Goal: Transaction & Acquisition: Purchase product/service

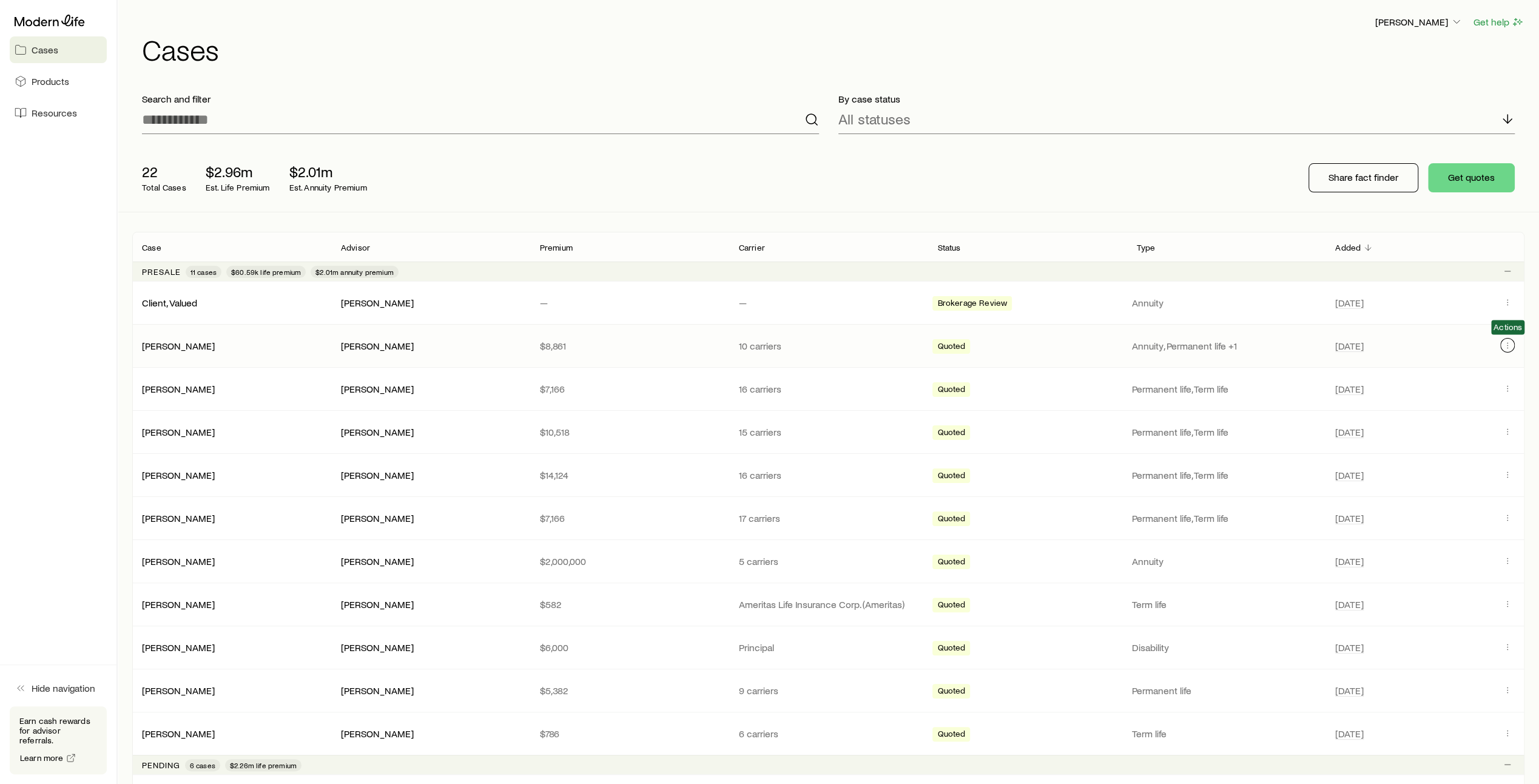
click at [1506, 344] on icon "Client cases" at bounding box center [1508, 345] width 10 height 10
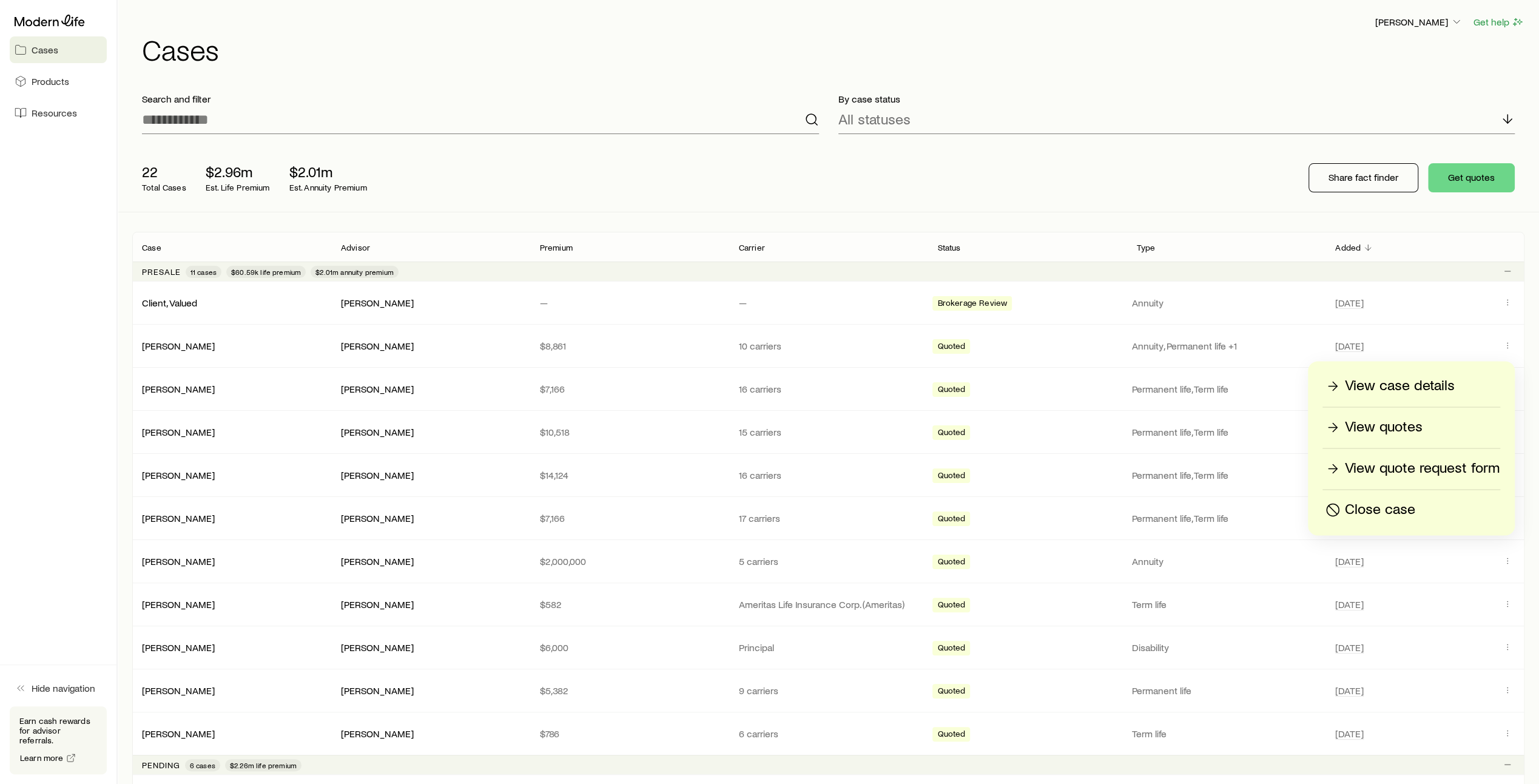
click at [1397, 509] on p "Close case" at bounding box center [1380, 509] width 70 height 19
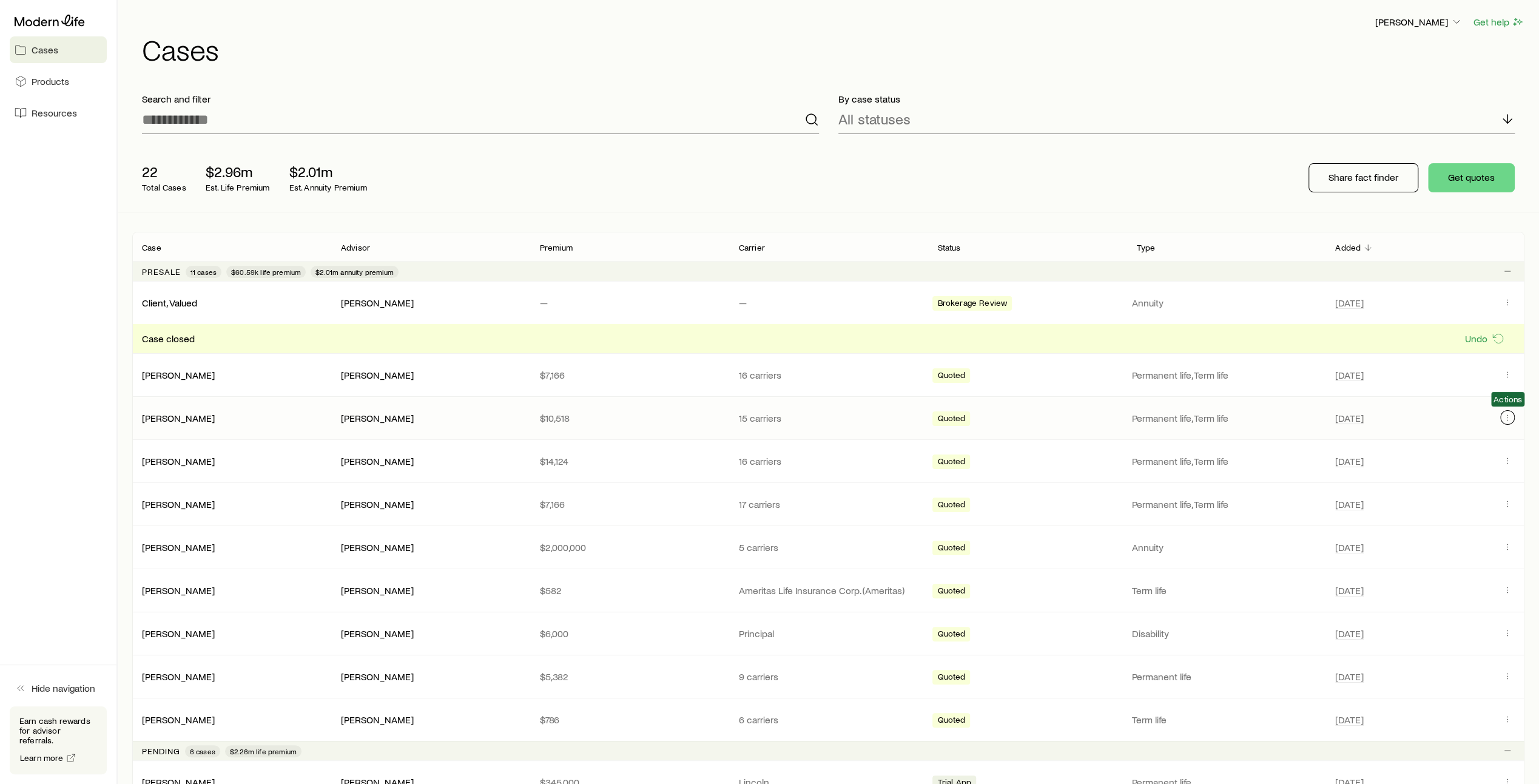
click at [1508, 416] on icon "Client cases" at bounding box center [1508, 417] width 10 height 10
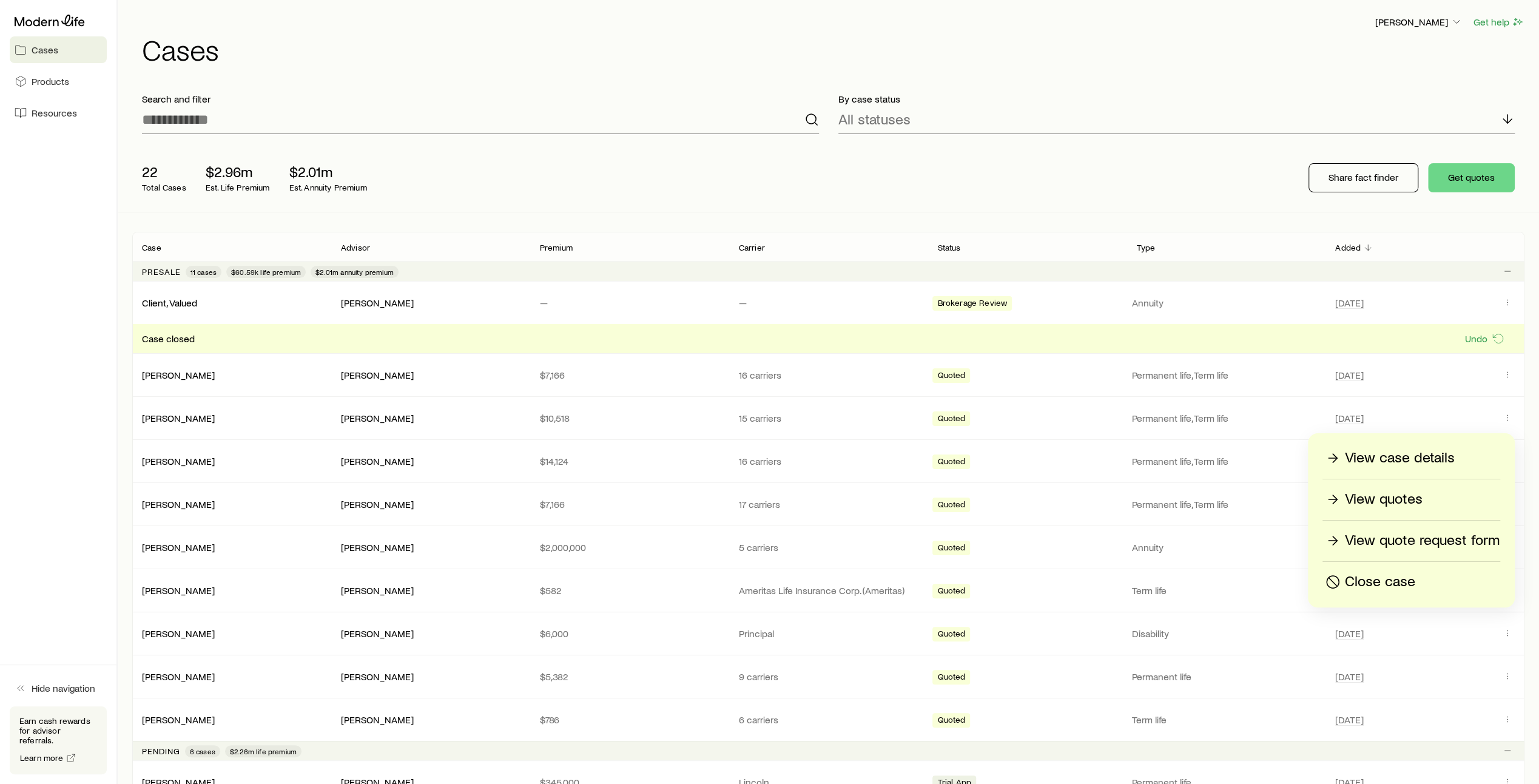
click at [1406, 582] on p "Close case" at bounding box center [1380, 582] width 70 height 19
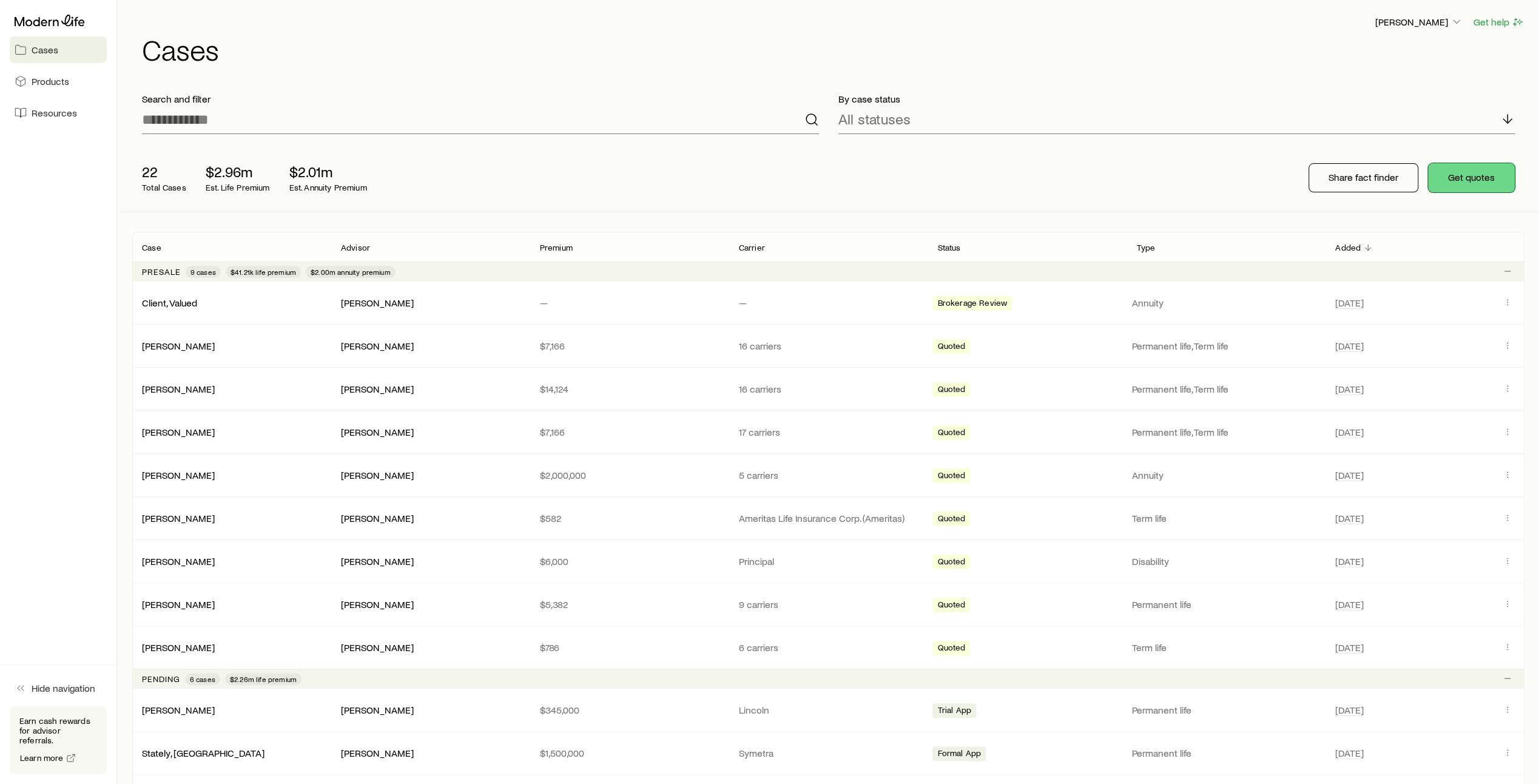
click at [1476, 180] on button "Get quotes" at bounding box center [1472, 178] width 87 height 29
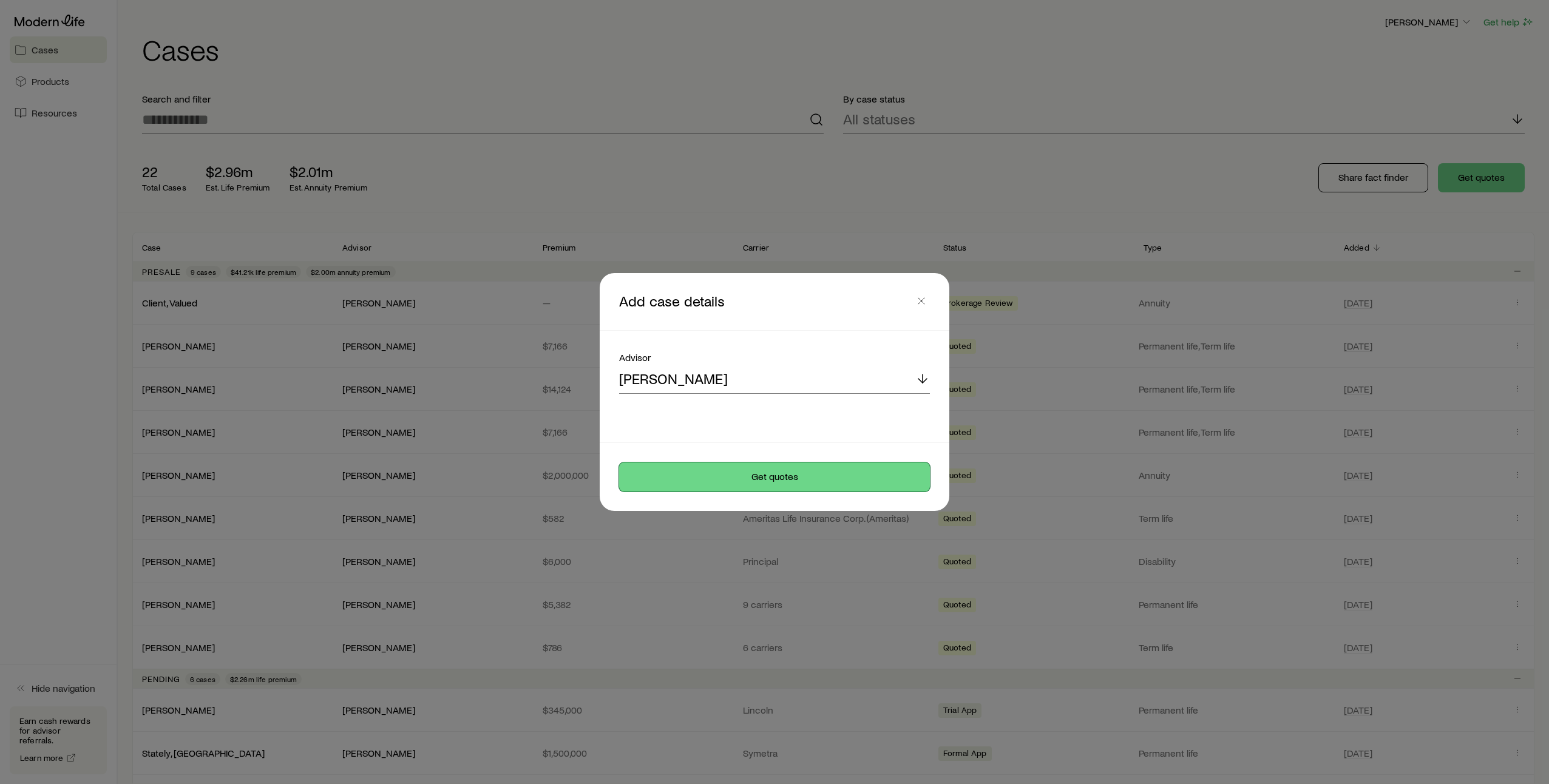
click at [830, 478] on button "Get quotes" at bounding box center [774, 477] width 310 height 29
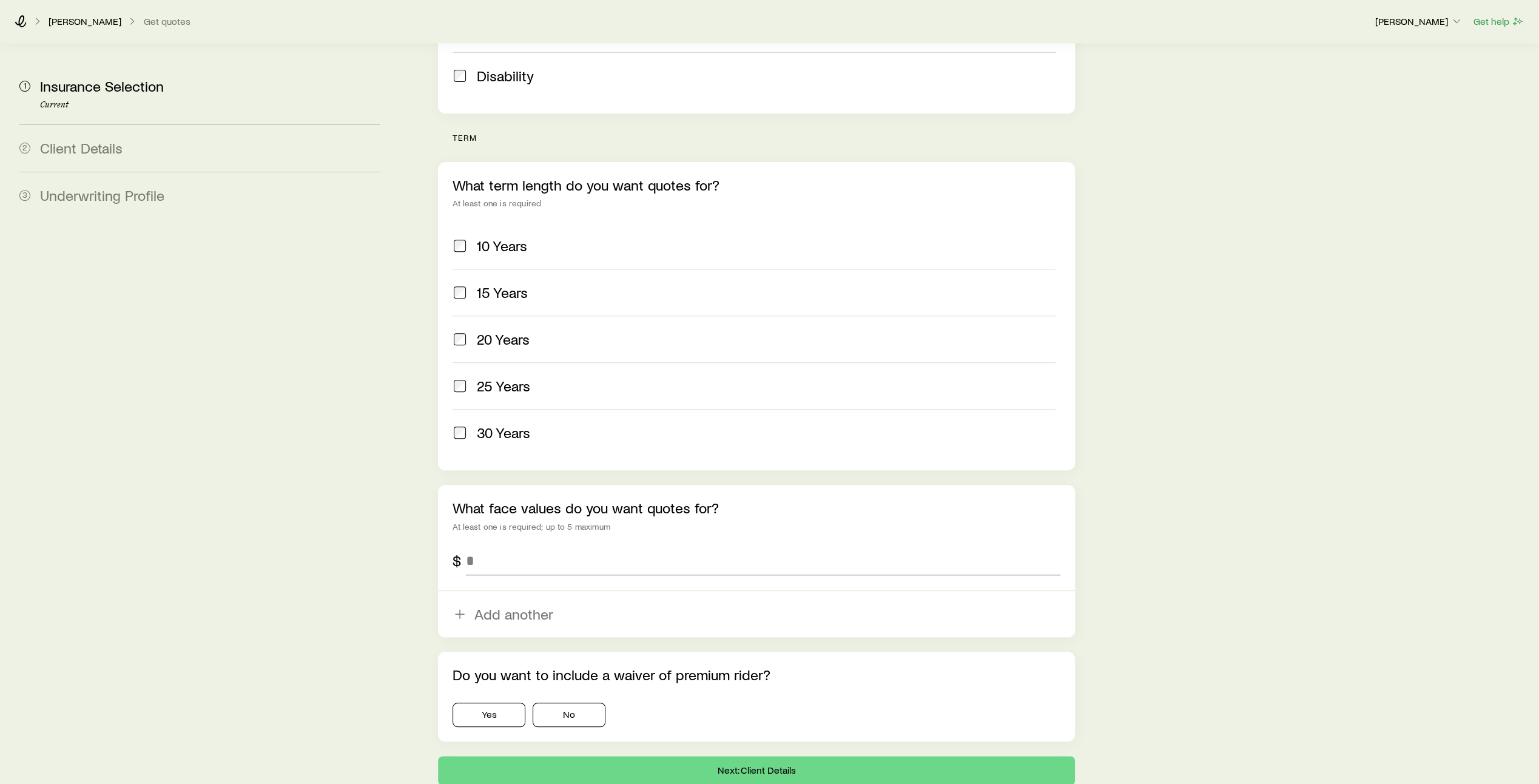
scroll to position [402, 0]
click at [519, 546] on input "tel" at bounding box center [763, 560] width 595 height 29
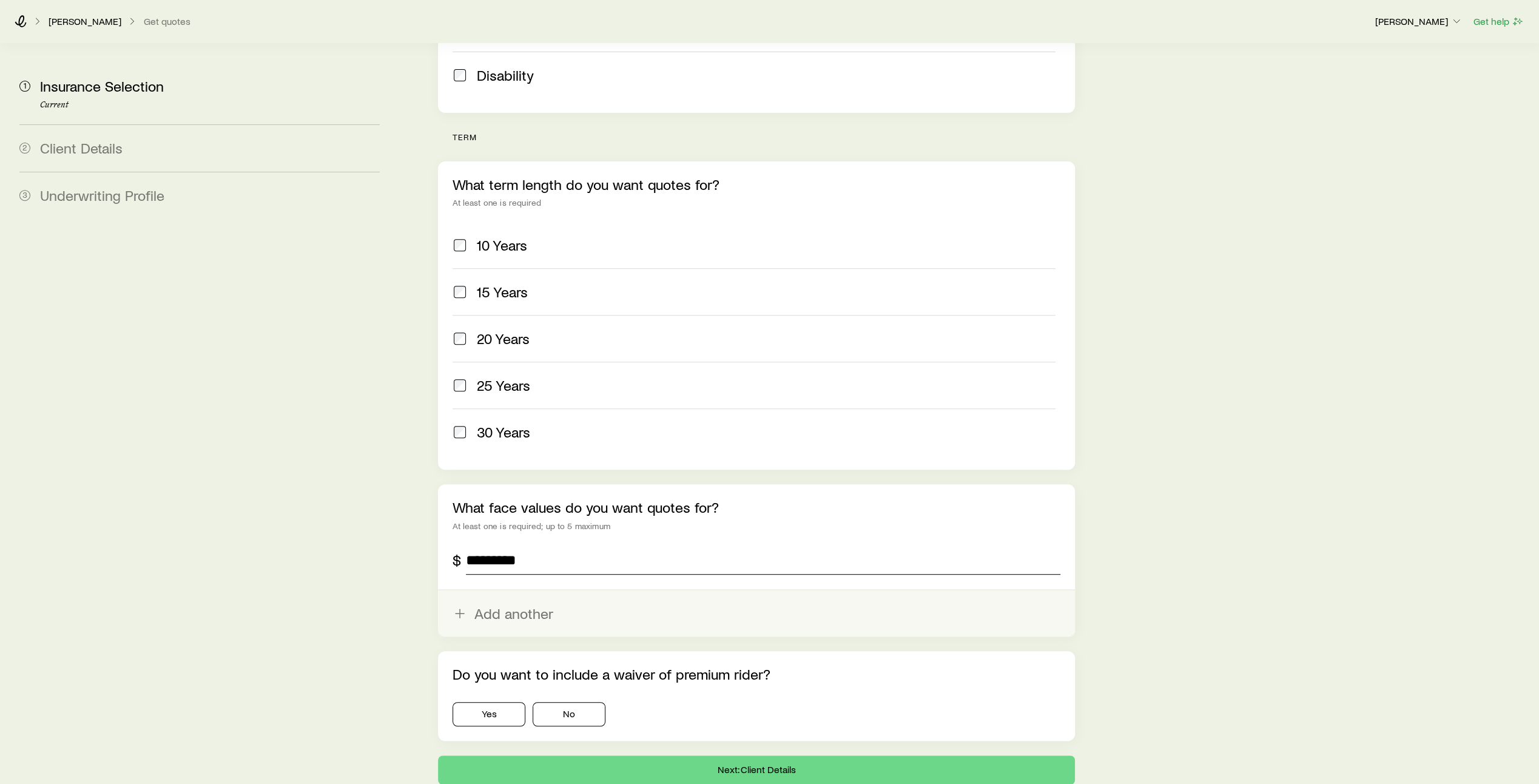
type input "*********"
click at [507, 591] on button "Add another" at bounding box center [757, 614] width 637 height 46
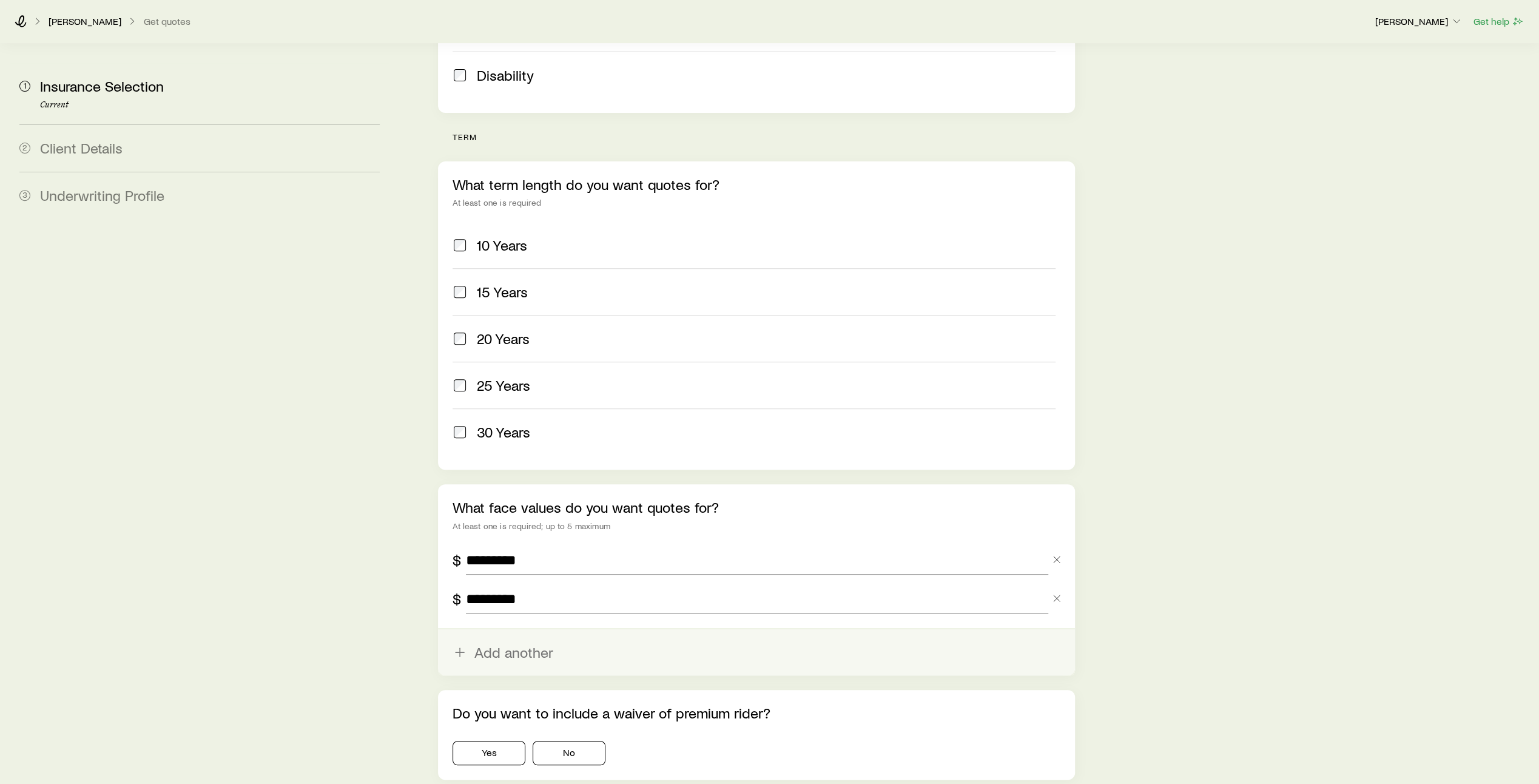
type input "*********"
click at [518, 629] on button "Add another" at bounding box center [757, 652] width 637 height 46
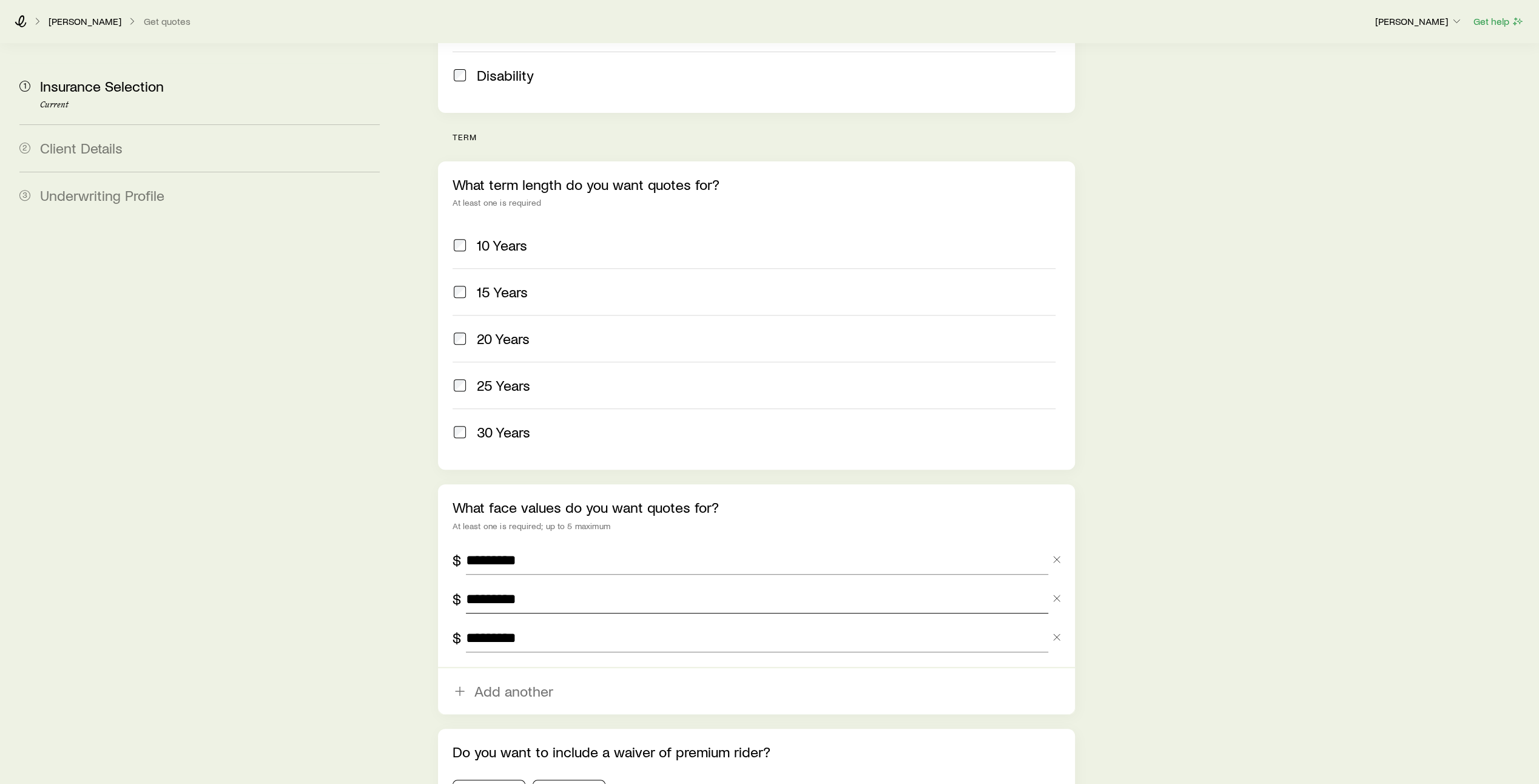
scroll to position [526, 0]
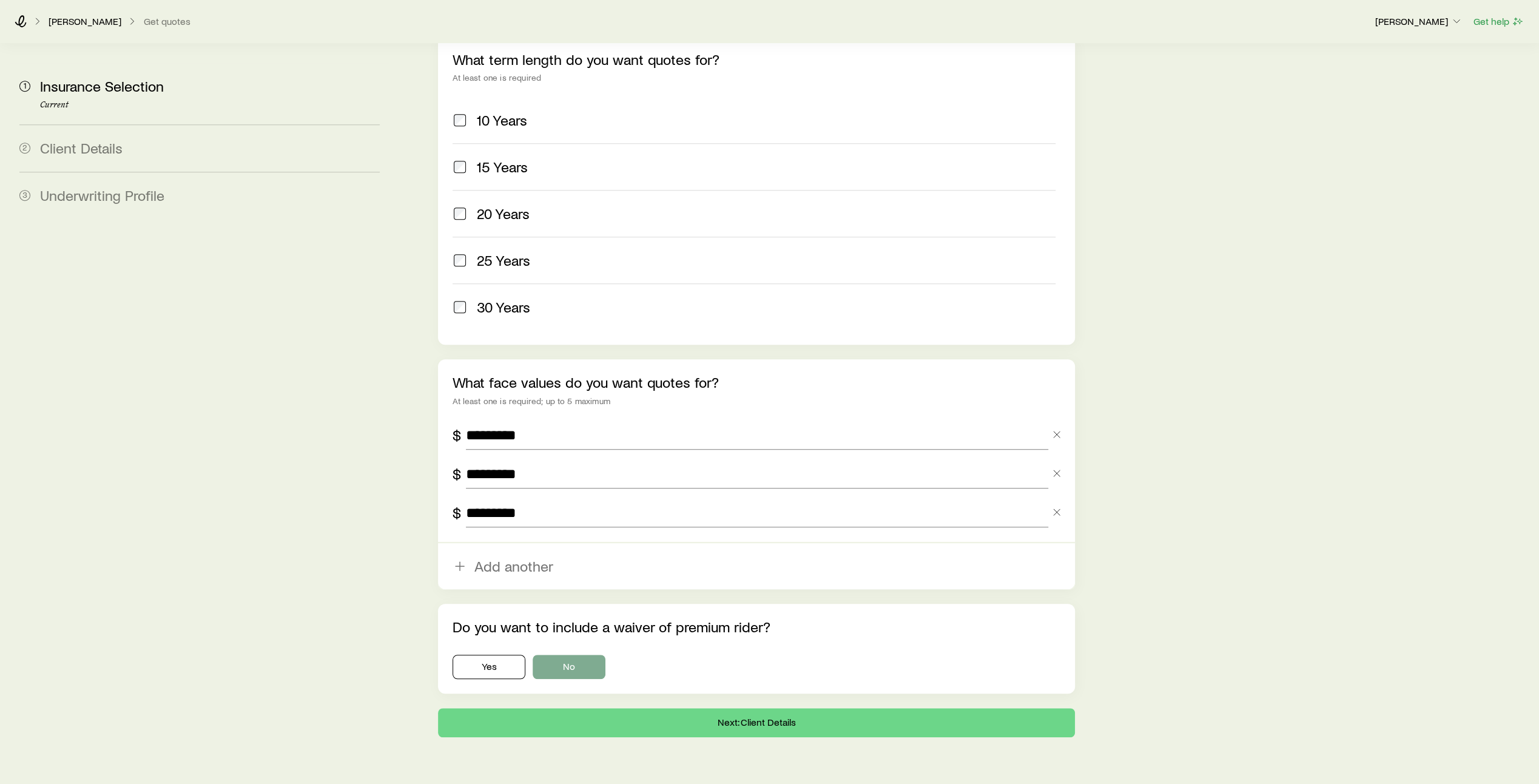
type input "*********"
click at [561, 655] on button "No" at bounding box center [569, 667] width 73 height 24
click at [750, 708] on button "Next: Client Details" at bounding box center [757, 723] width 637 height 29
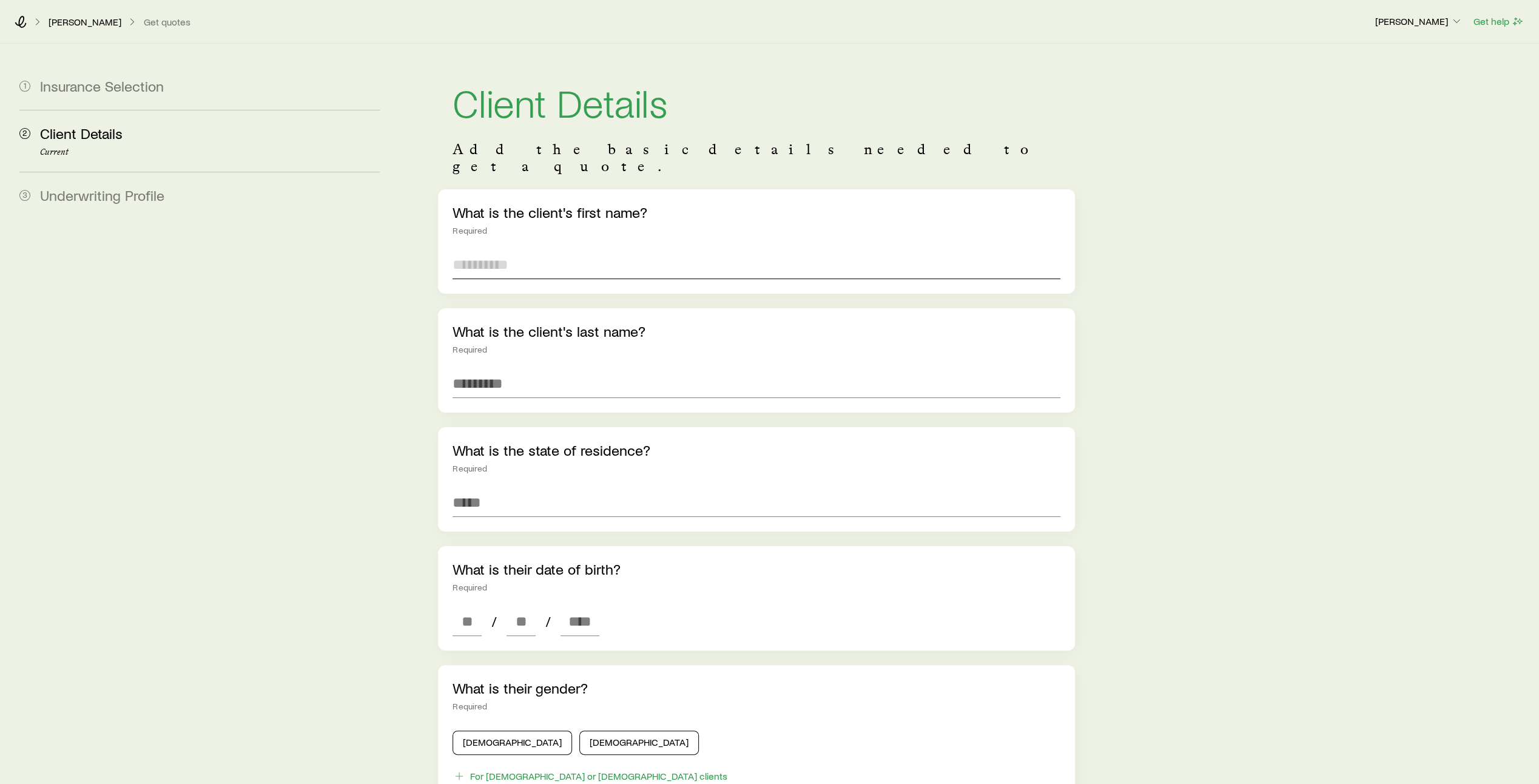
click at [543, 254] on input "text" at bounding box center [757, 264] width 608 height 29
type input "****"
type input "*******"
type input "**********"
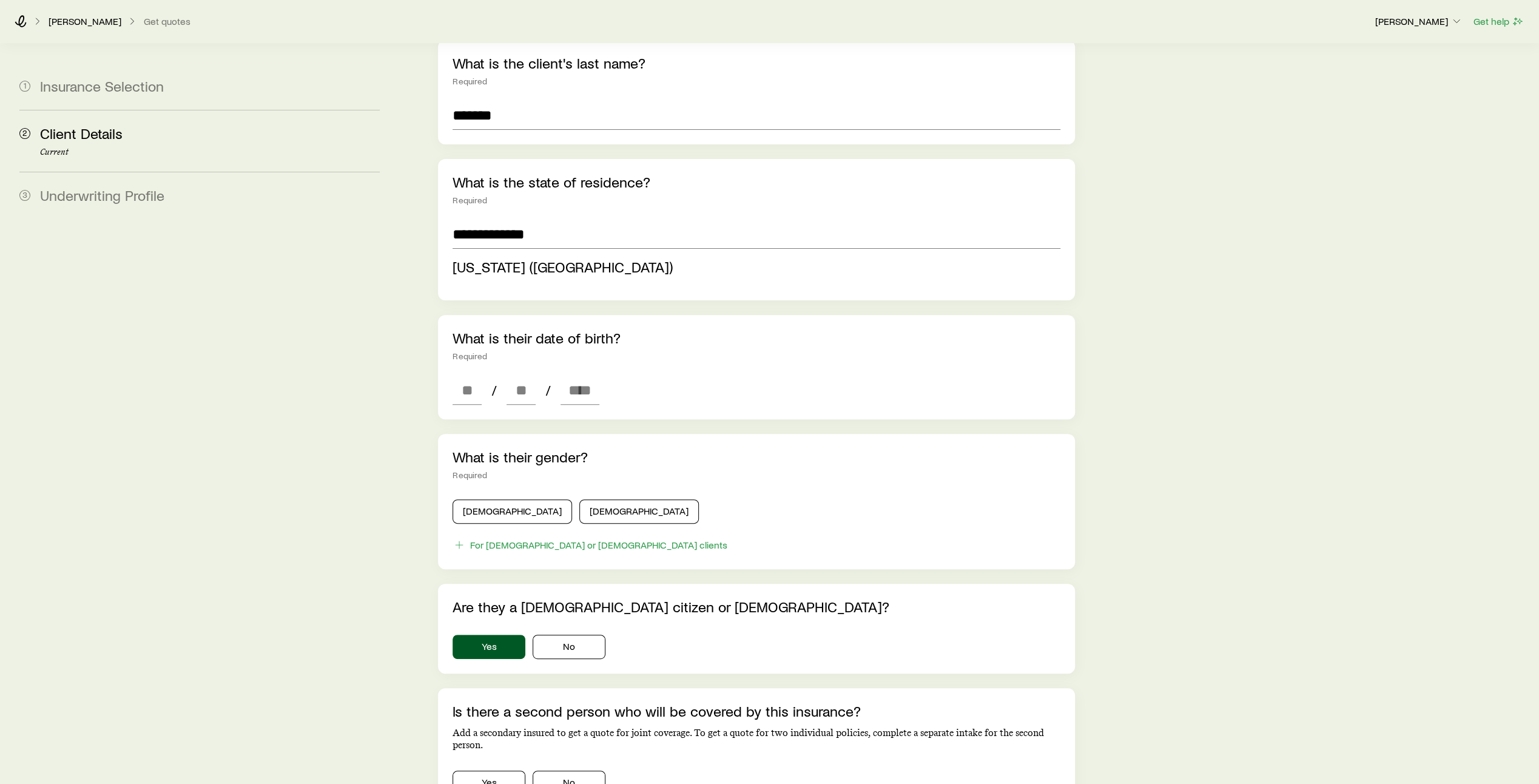
scroll to position [270, 0]
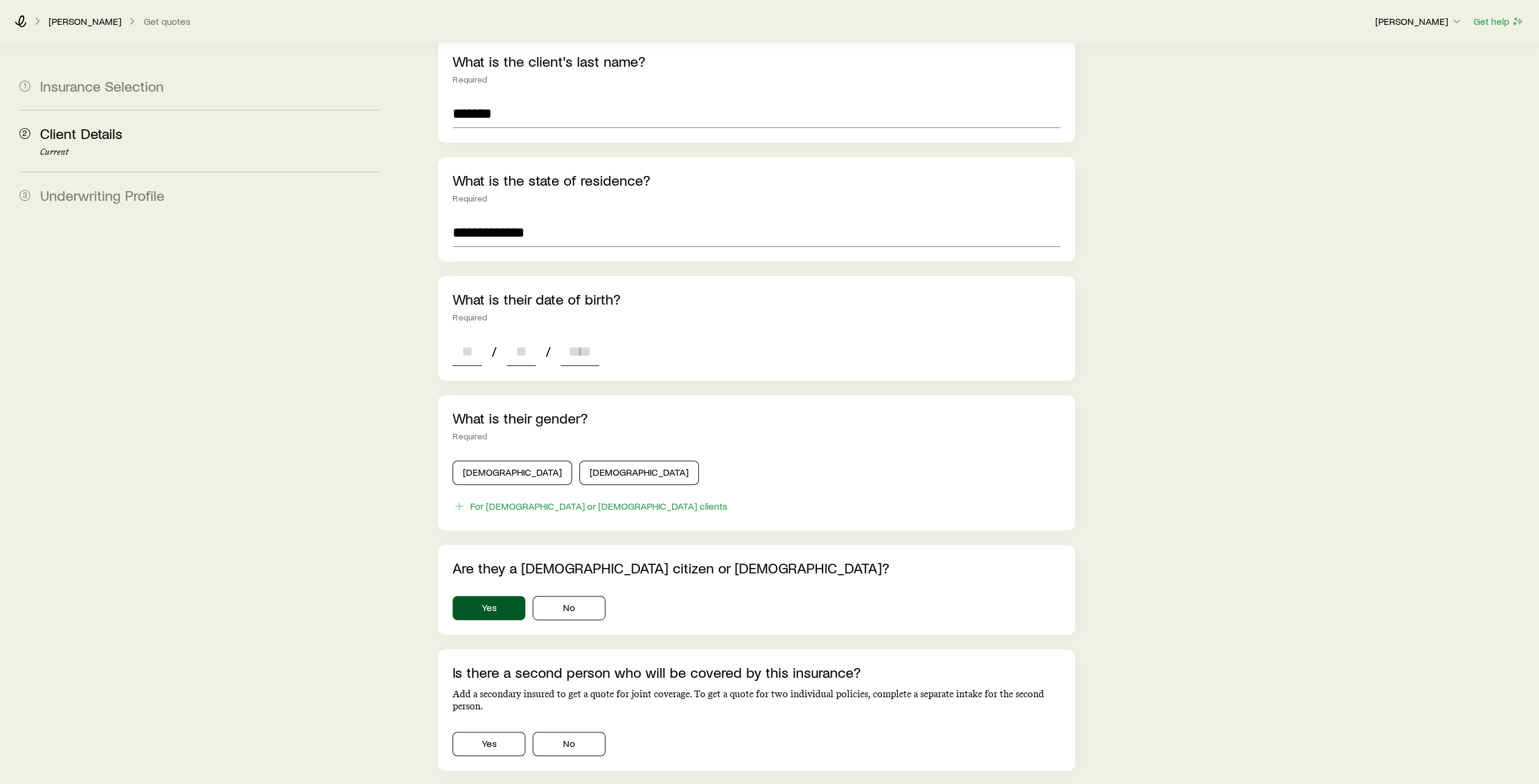
click at [468, 372] on div "**********" at bounding box center [757, 407] width 637 height 975
type input "**"
type input "****"
type input "*"
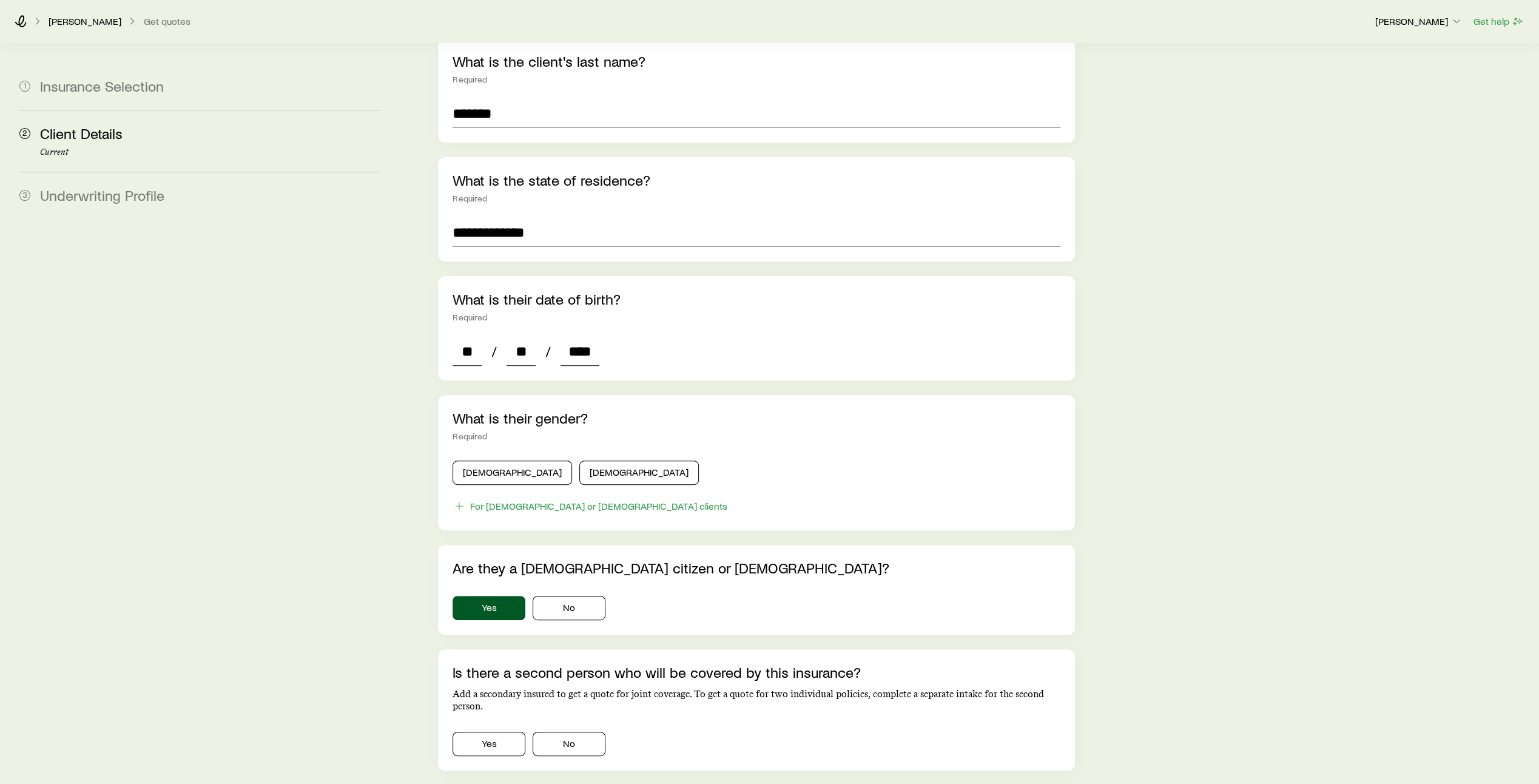
type input "*"
type input "****"
click at [497, 461] on button "[DEMOGRAPHIC_DATA]" at bounding box center [512, 473] width 119 height 24
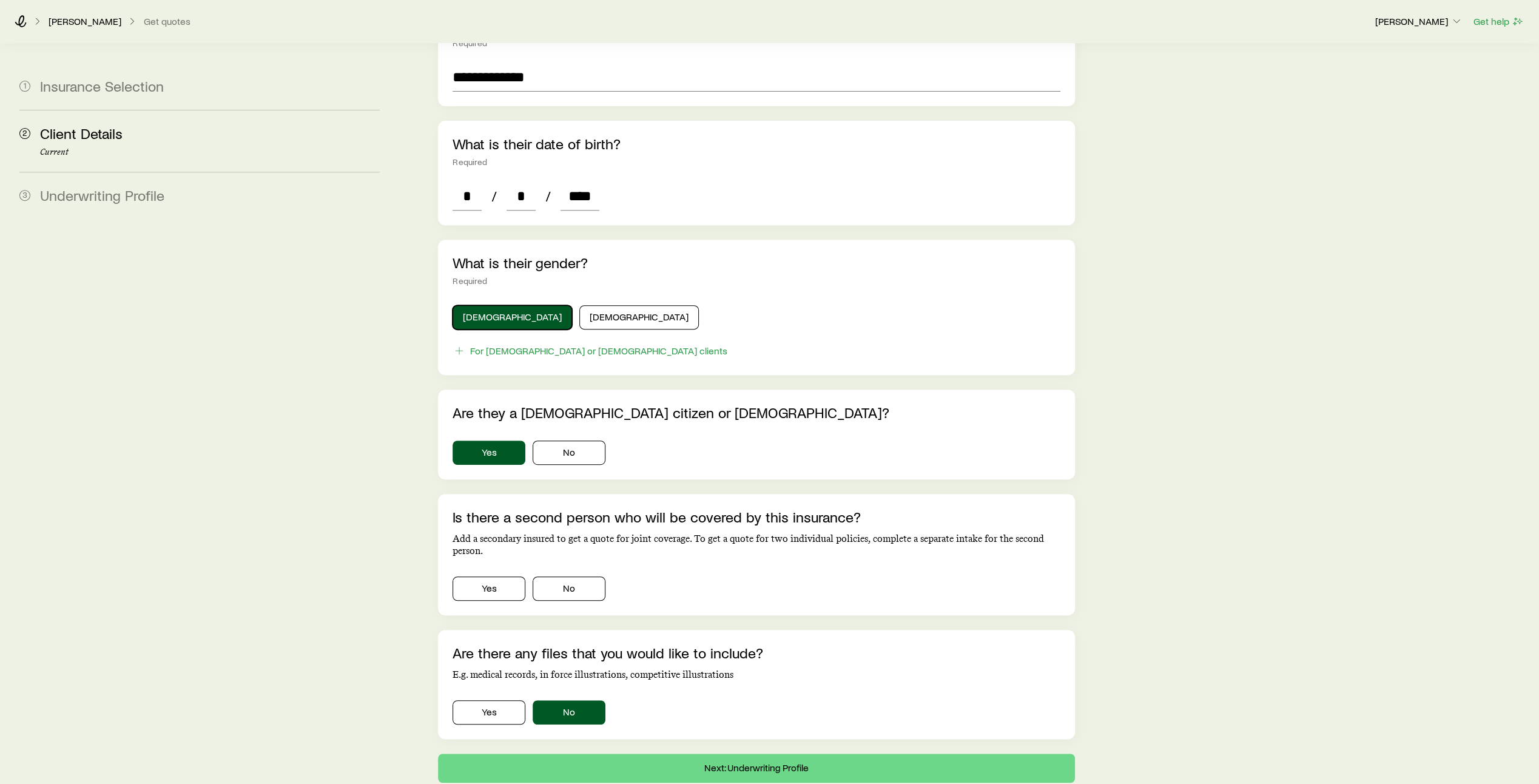
scroll to position [489, 0]
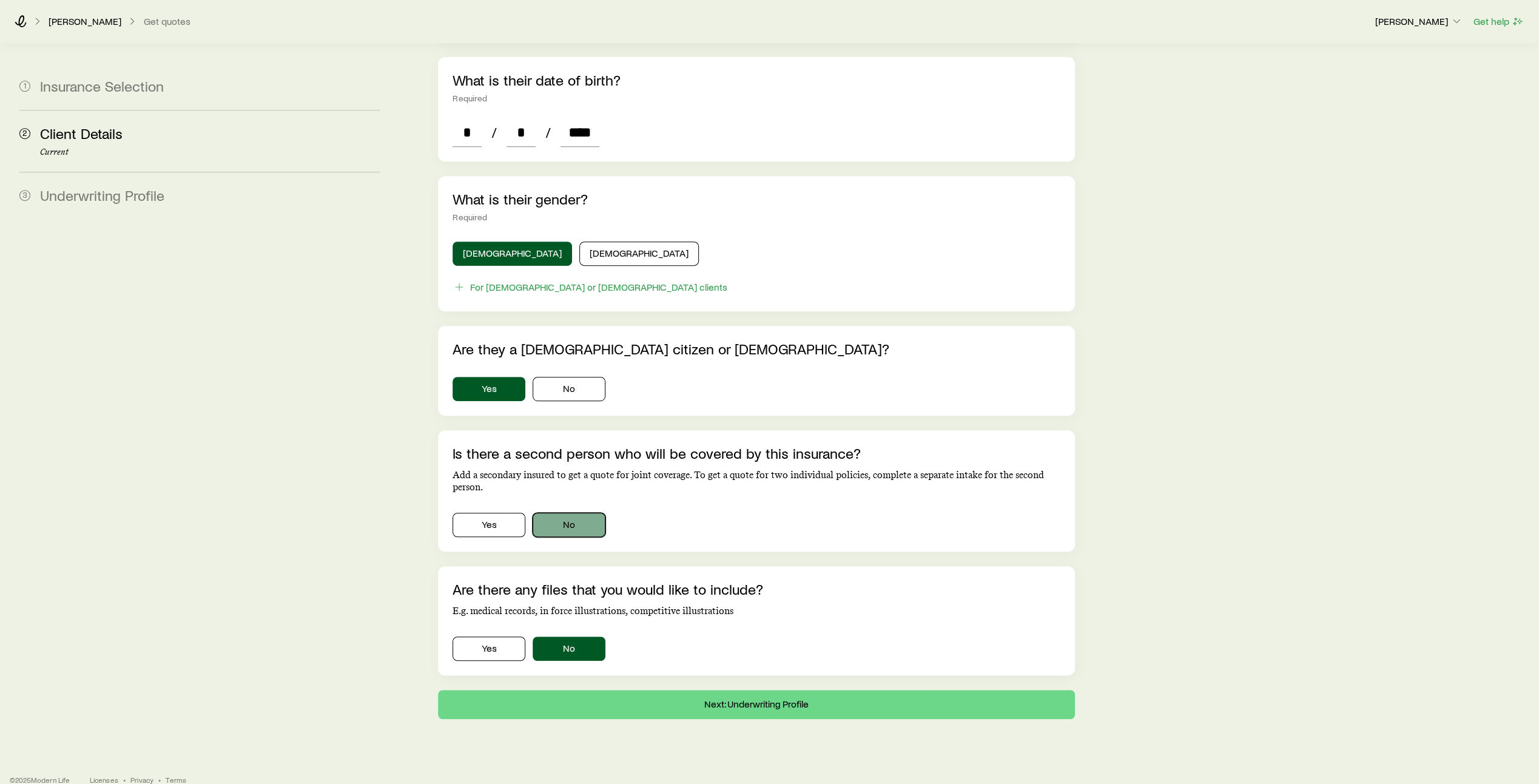
click at [571, 513] on button "No" at bounding box center [569, 525] width 73 height 24
click at [757, 690] on button "Next: Underwriting Profile" at bounding box center [757, 705] width 637 height 29
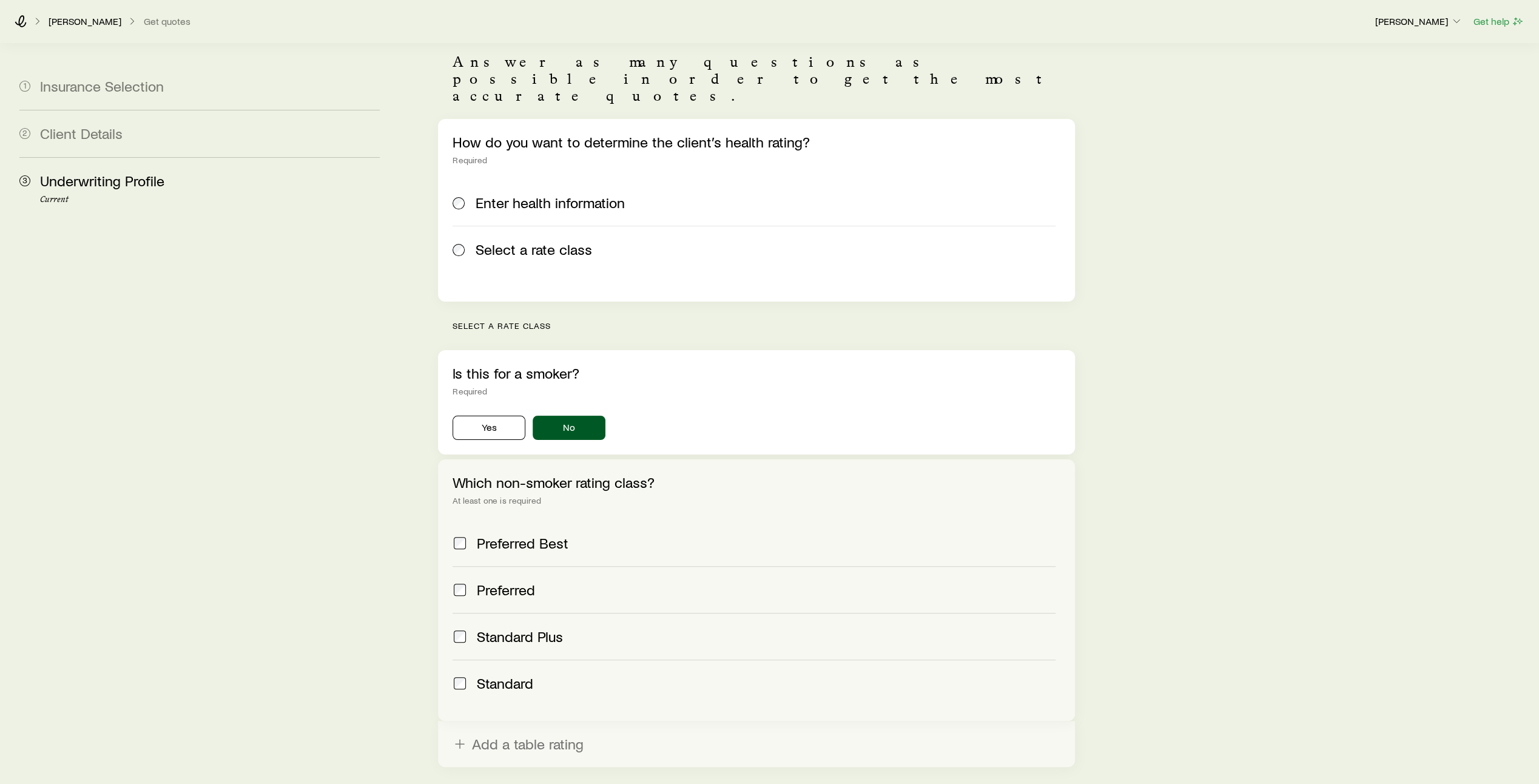
scroll to position [199, 0]
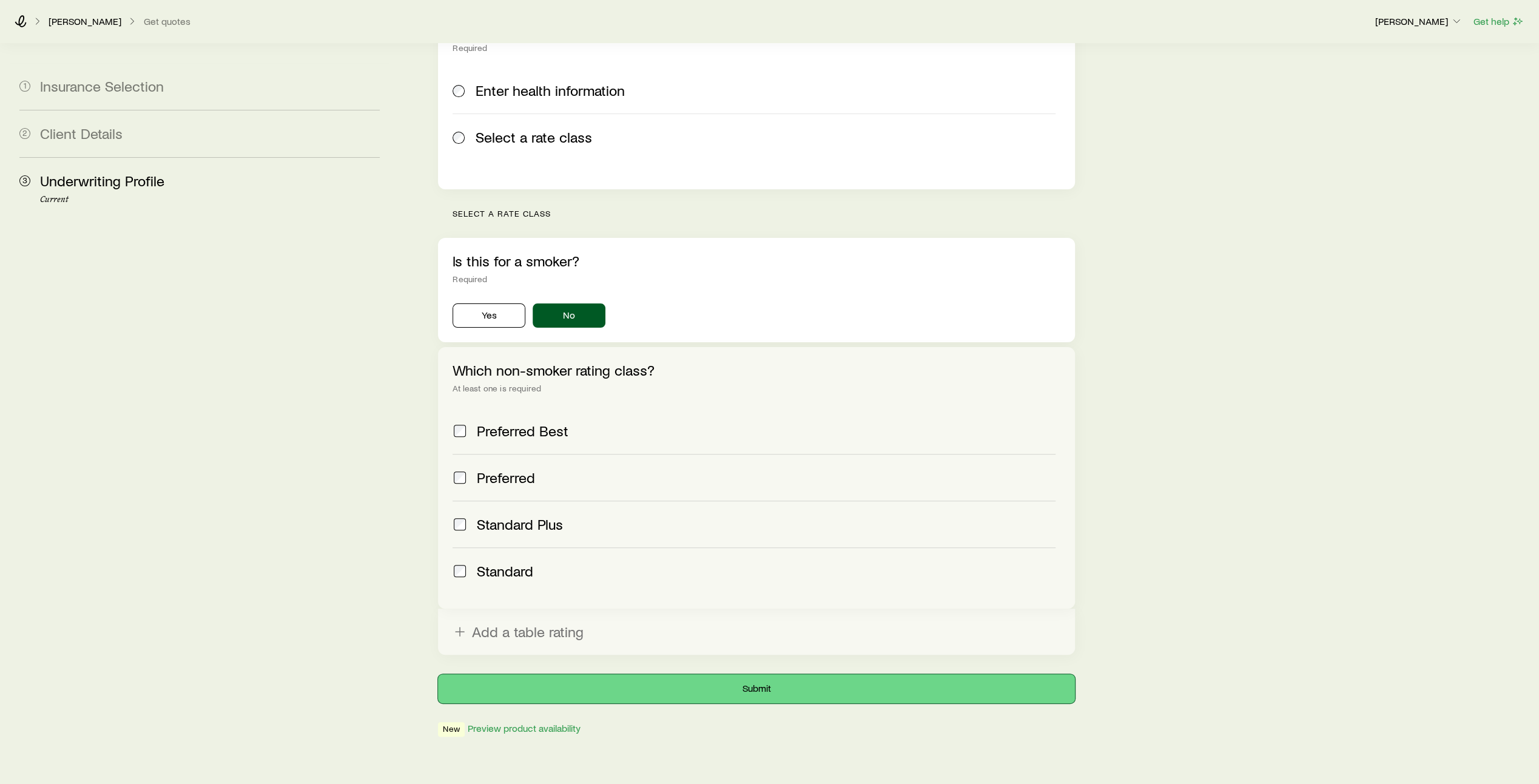
click at [767, 674] on button "Submit" at bounding box center [757, 688] width 637 height 29
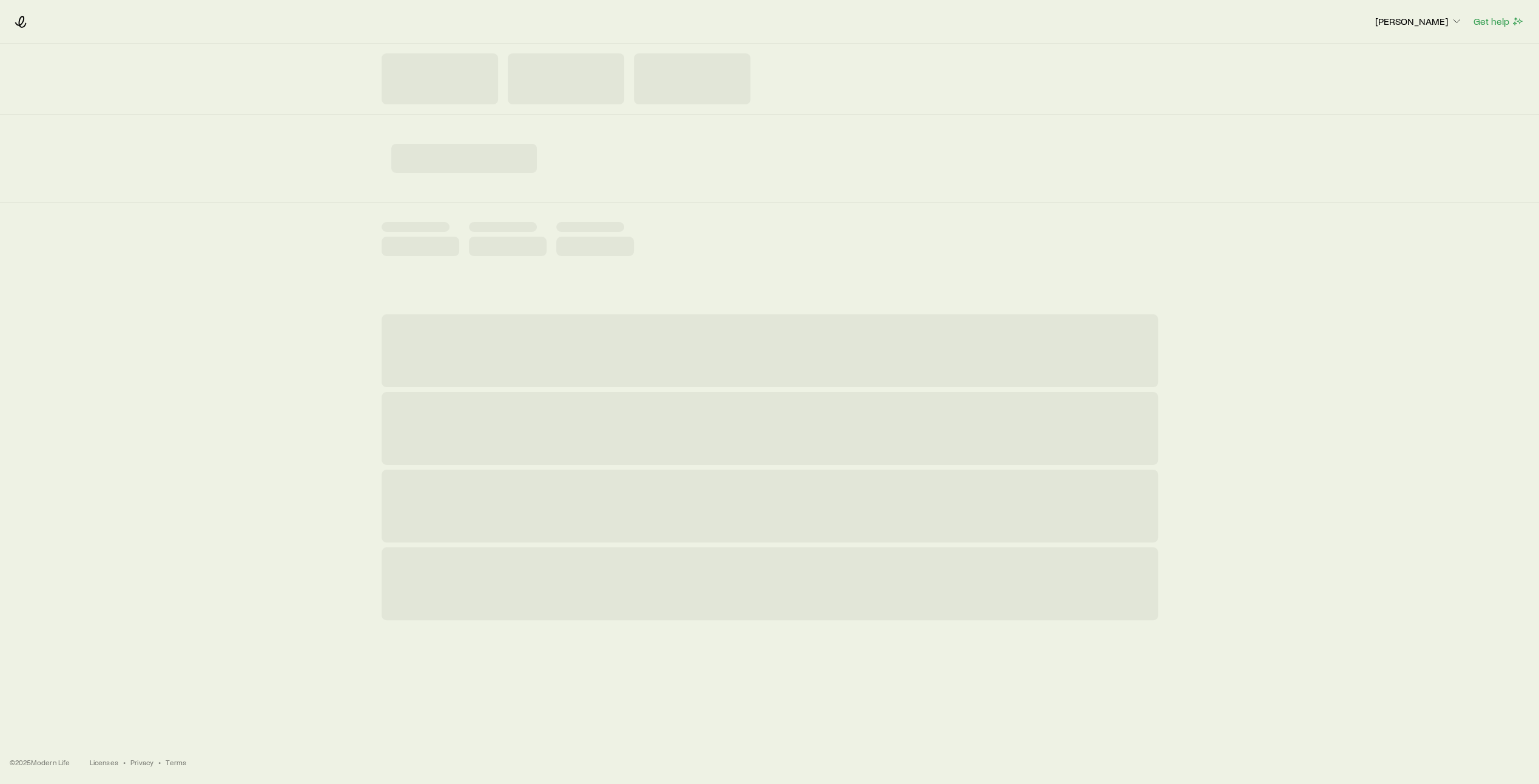
scroll to position [0, 0]
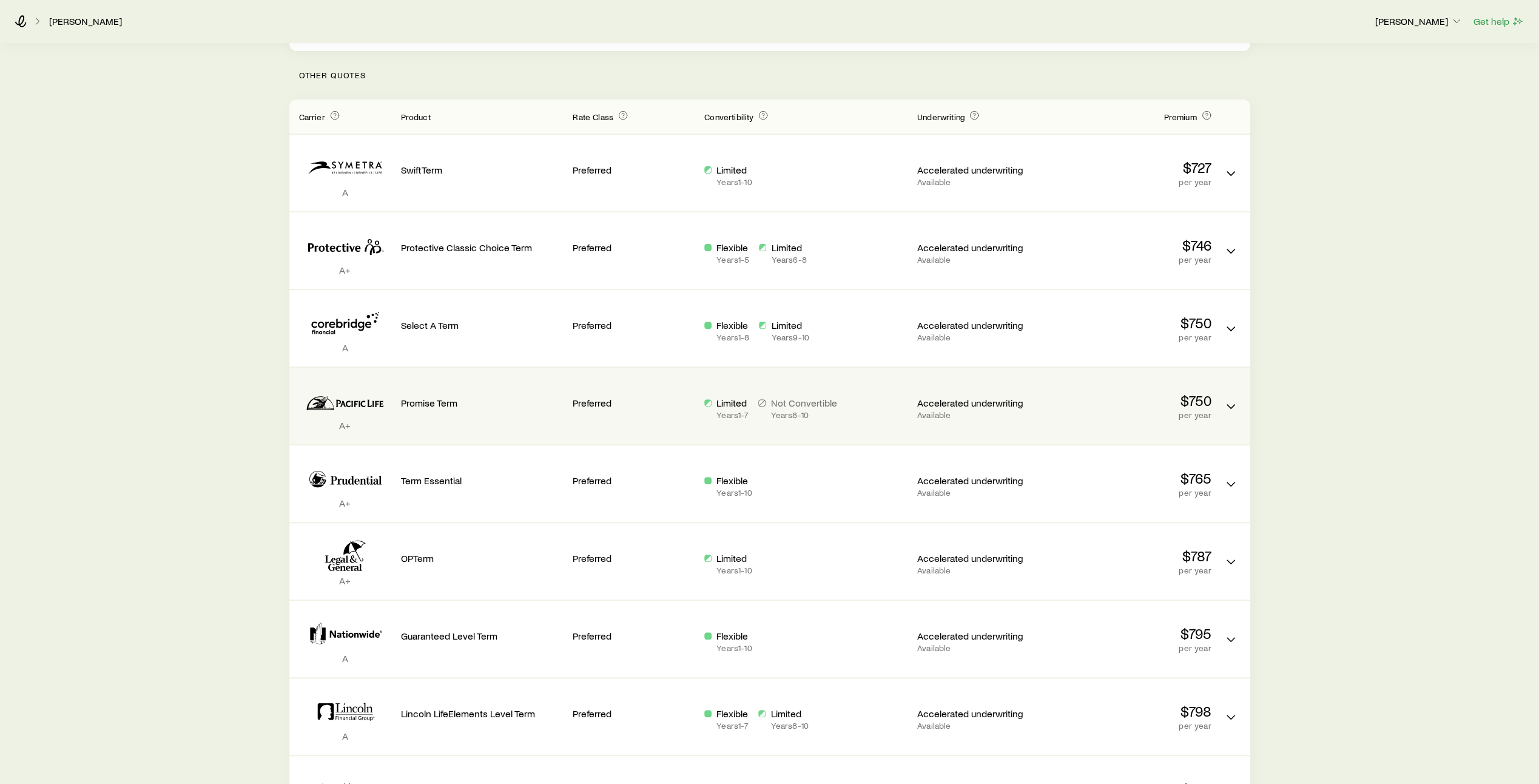
click at [660, 668] on div "A Guaranteed Level Term Preferred Flexible Years 1 - 10 Accelerated underwritin…" at bounding box center [770, 639] width 961 height 76
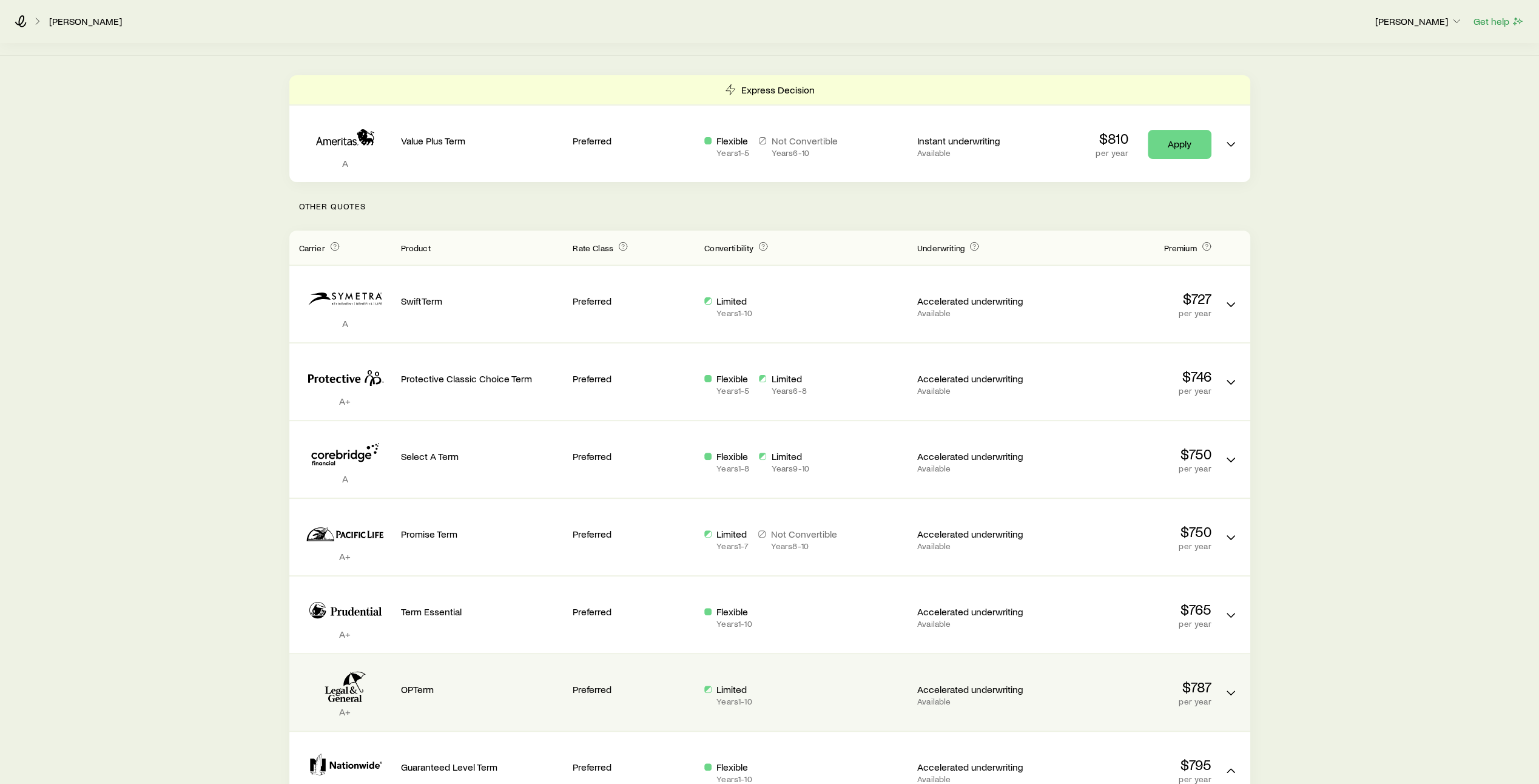
scroll to position [145, 0]
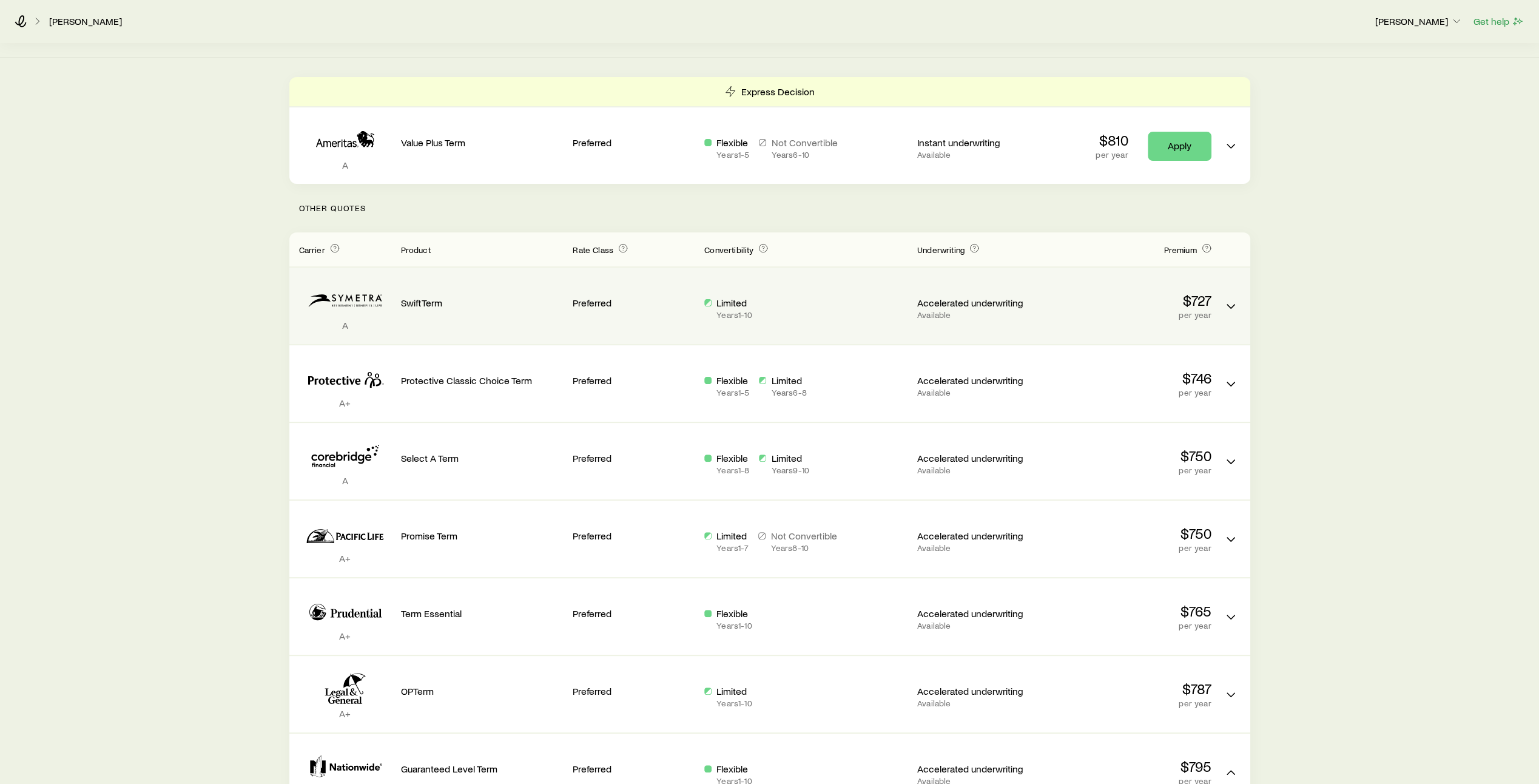
click at [795, 316] on div "Limited Years 1 - 10" at bounding box center [806, 308] width 203 height 23
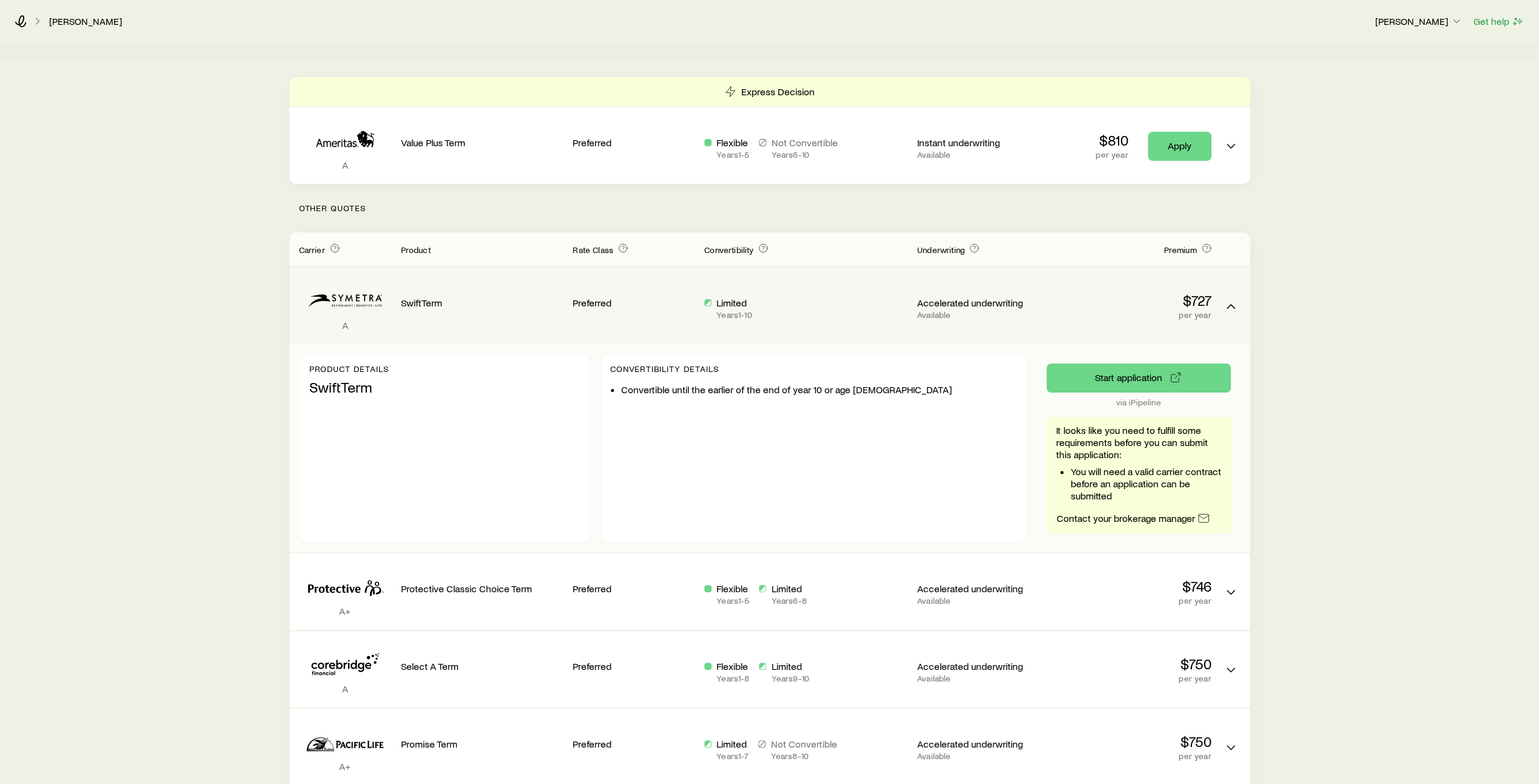
click at [870, 313] on div "Limited Years 1 - 10" at bounding box center [806, 308] width 203 height 23
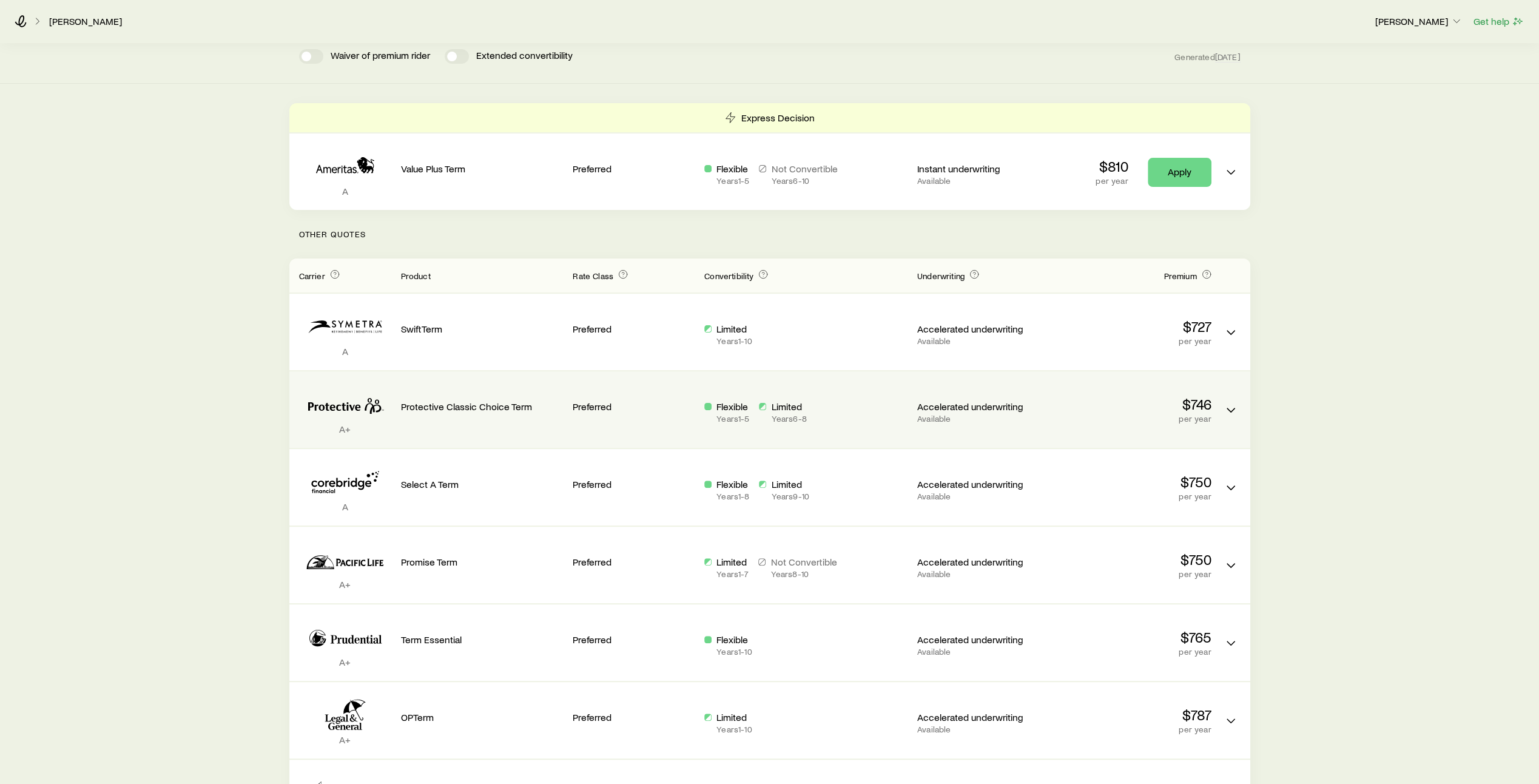
scroll to position [0, 0]
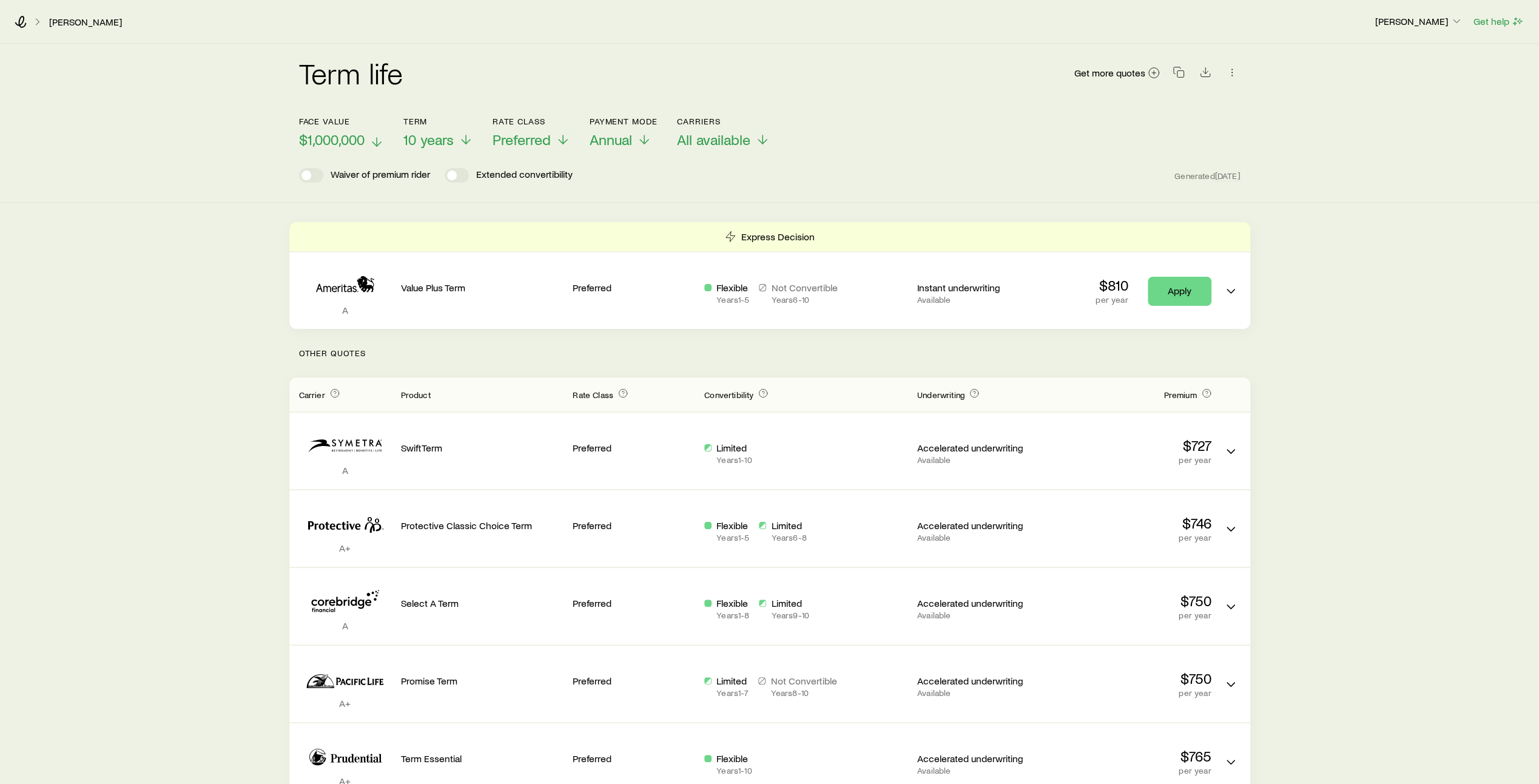
click at [378, 142] on icon at bounding box center [377, 141] width 15 height 15
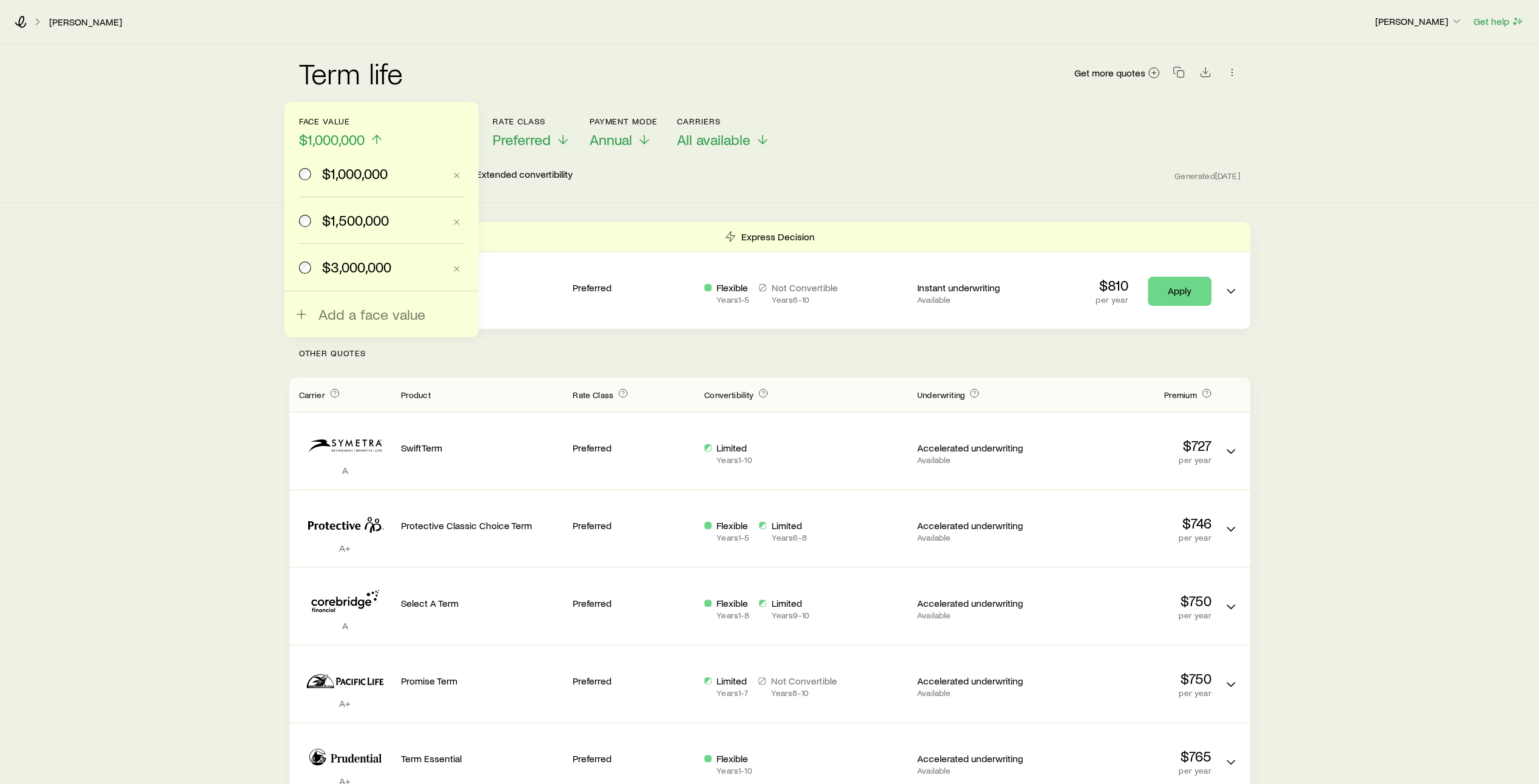
click at [347, 266] on span "$3,000,000" at bounding box center [357, 267] width 70 height 17
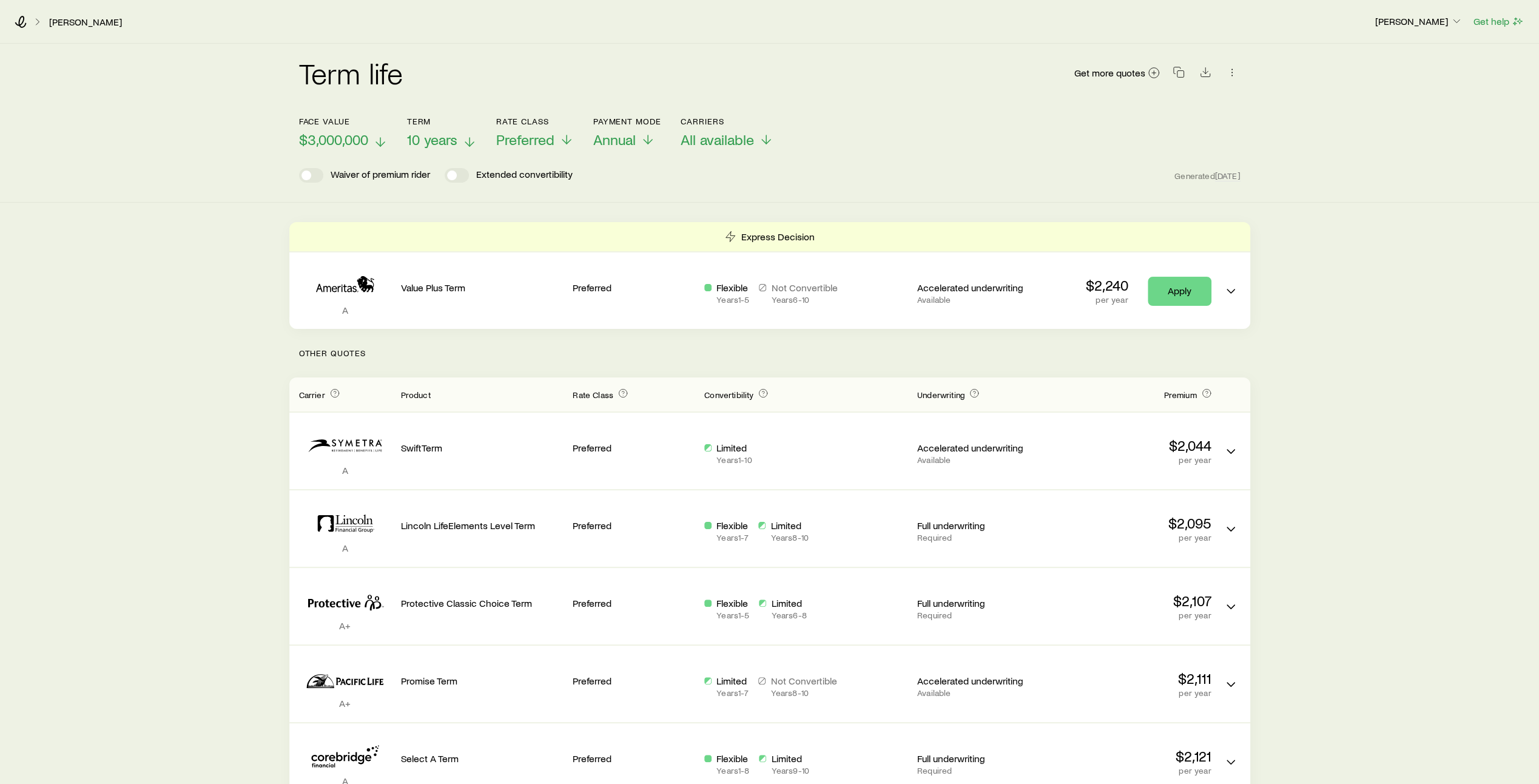
click at [467, 138] on icon at bounding box center [469, 141] width 15 height 15
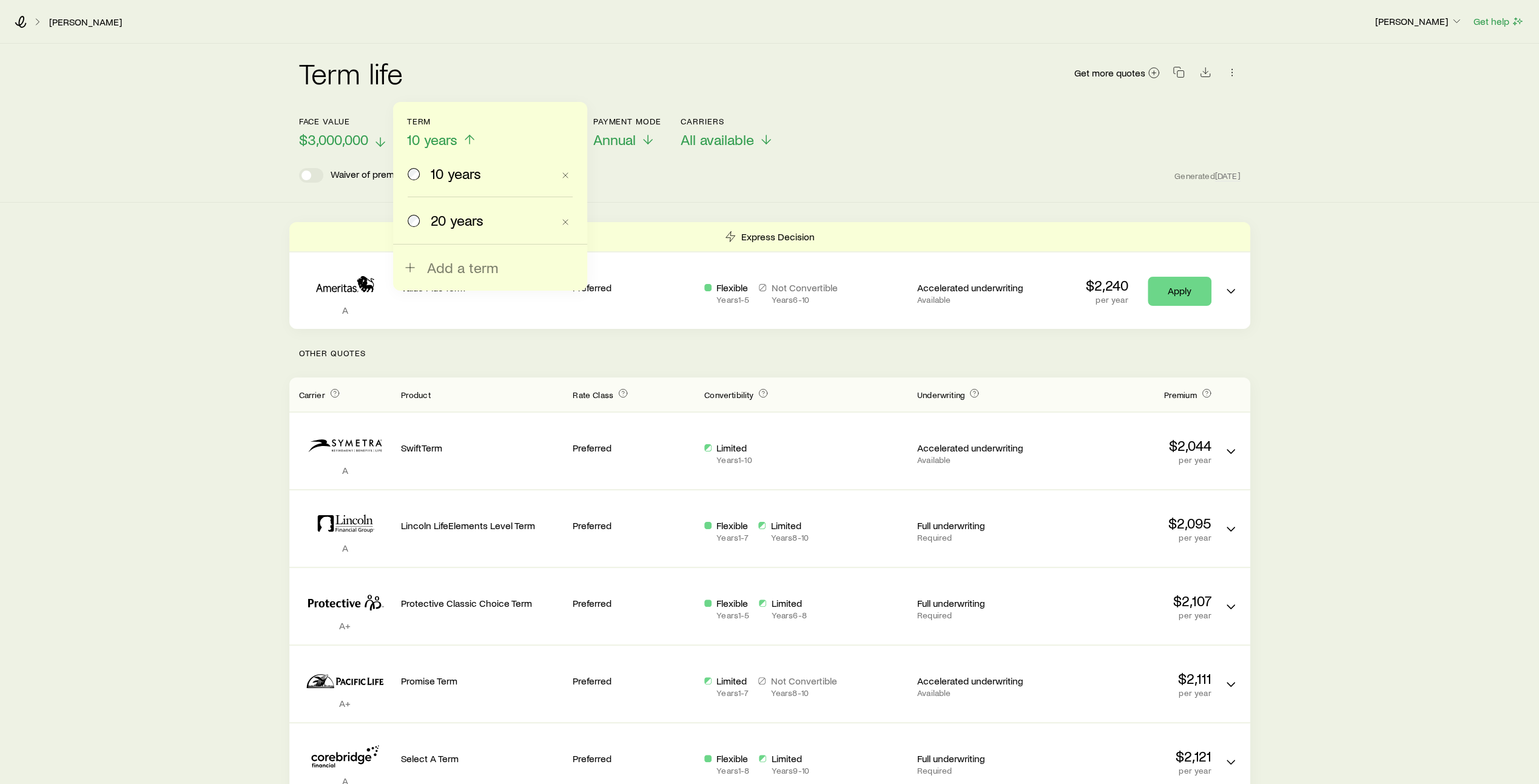
click at [453, 226] on span "20 years" at bounding box center [457, 220] width 53 height 17
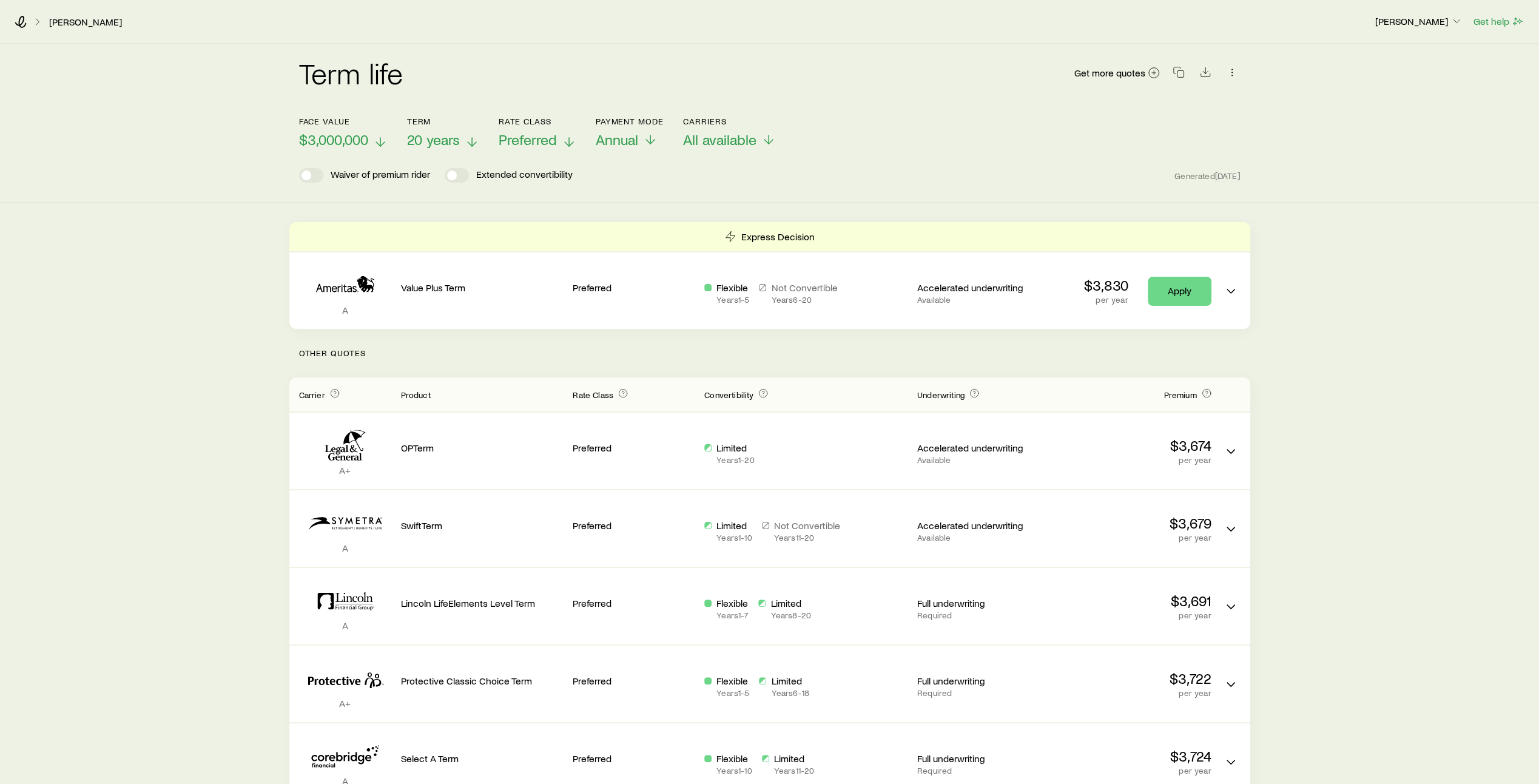
click at [569, 142] on line at bounding box center [569, 141] width 0 height 8
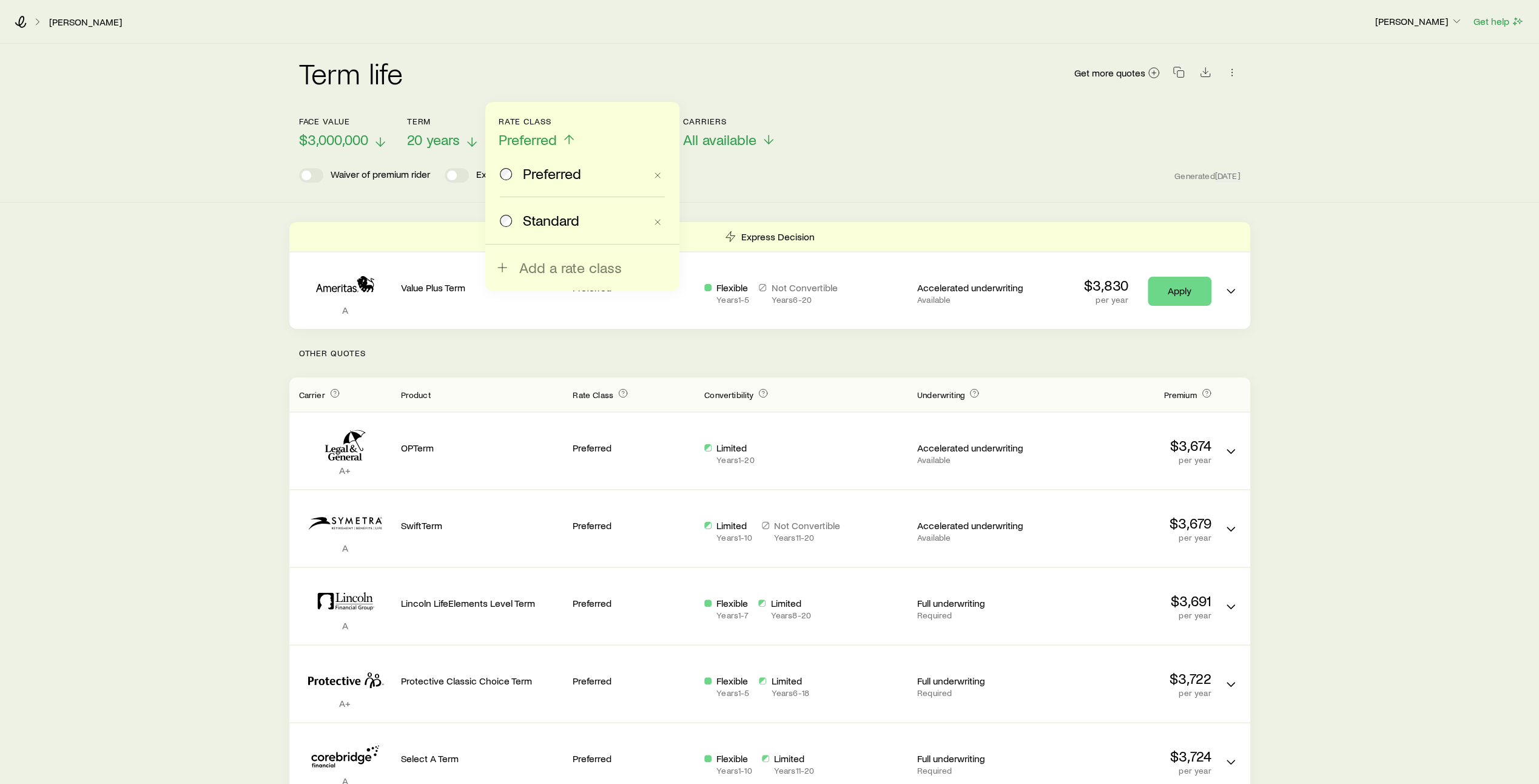
click at [531, 229] on label "Standard" at bounding box center [572, 220] width 146 height 46
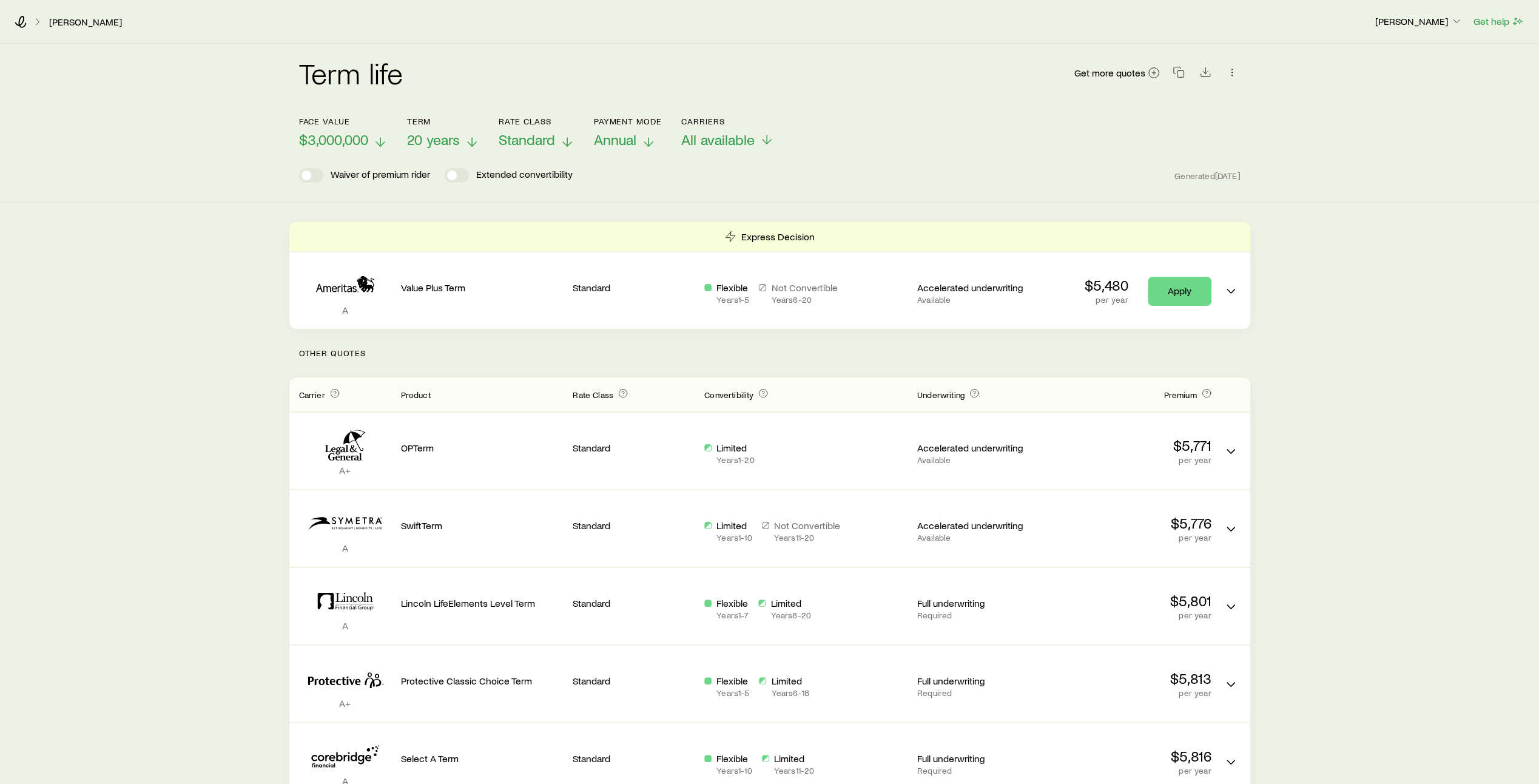
click at [654, 139] on icon at bounding box center [648, 141] width 15 height 15
click at [765, 140] on icon at bounding box center [768, 141] width 15 height 15
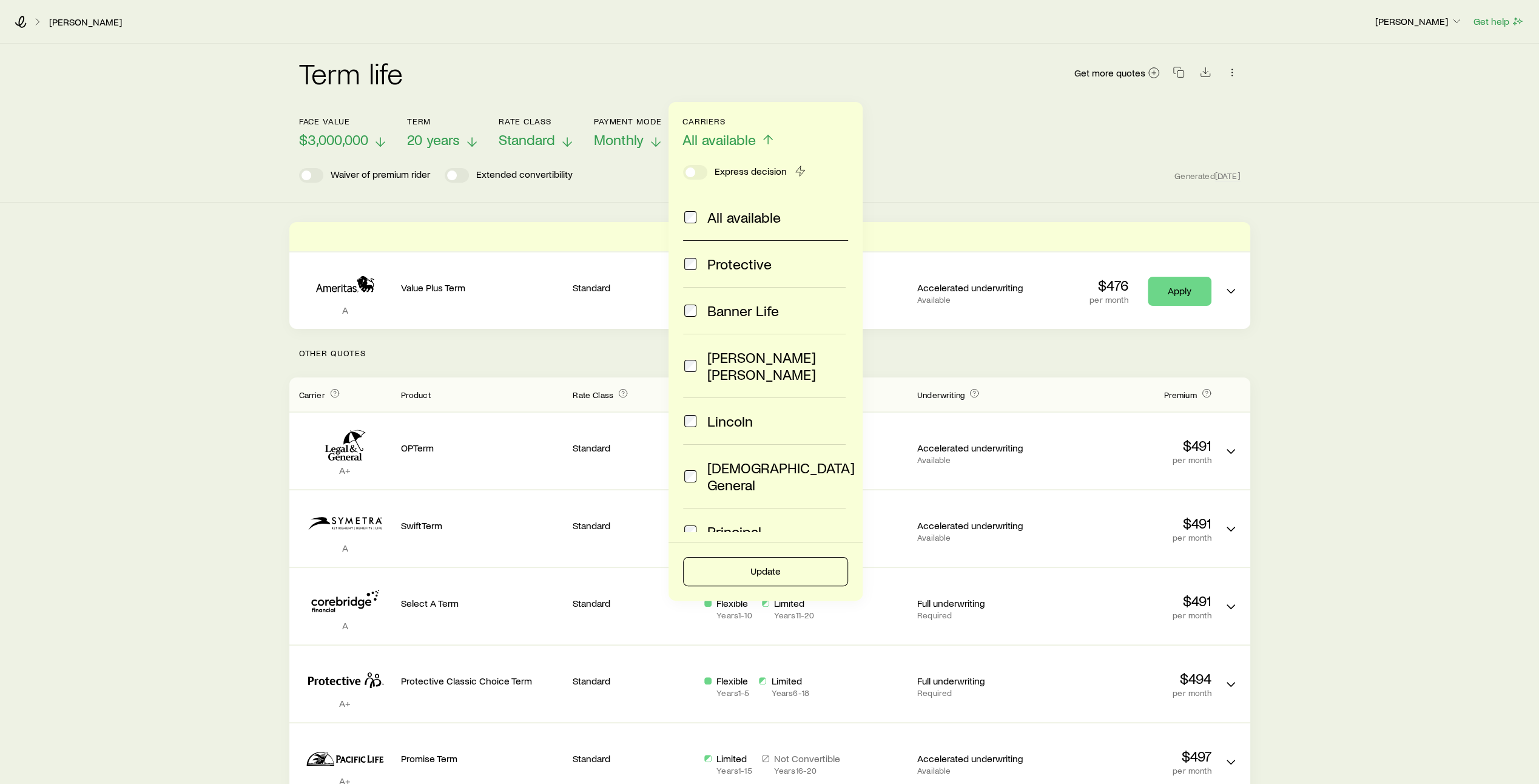
click at [689, 459] on span at bounding box center [690, 476] width 15 height 34
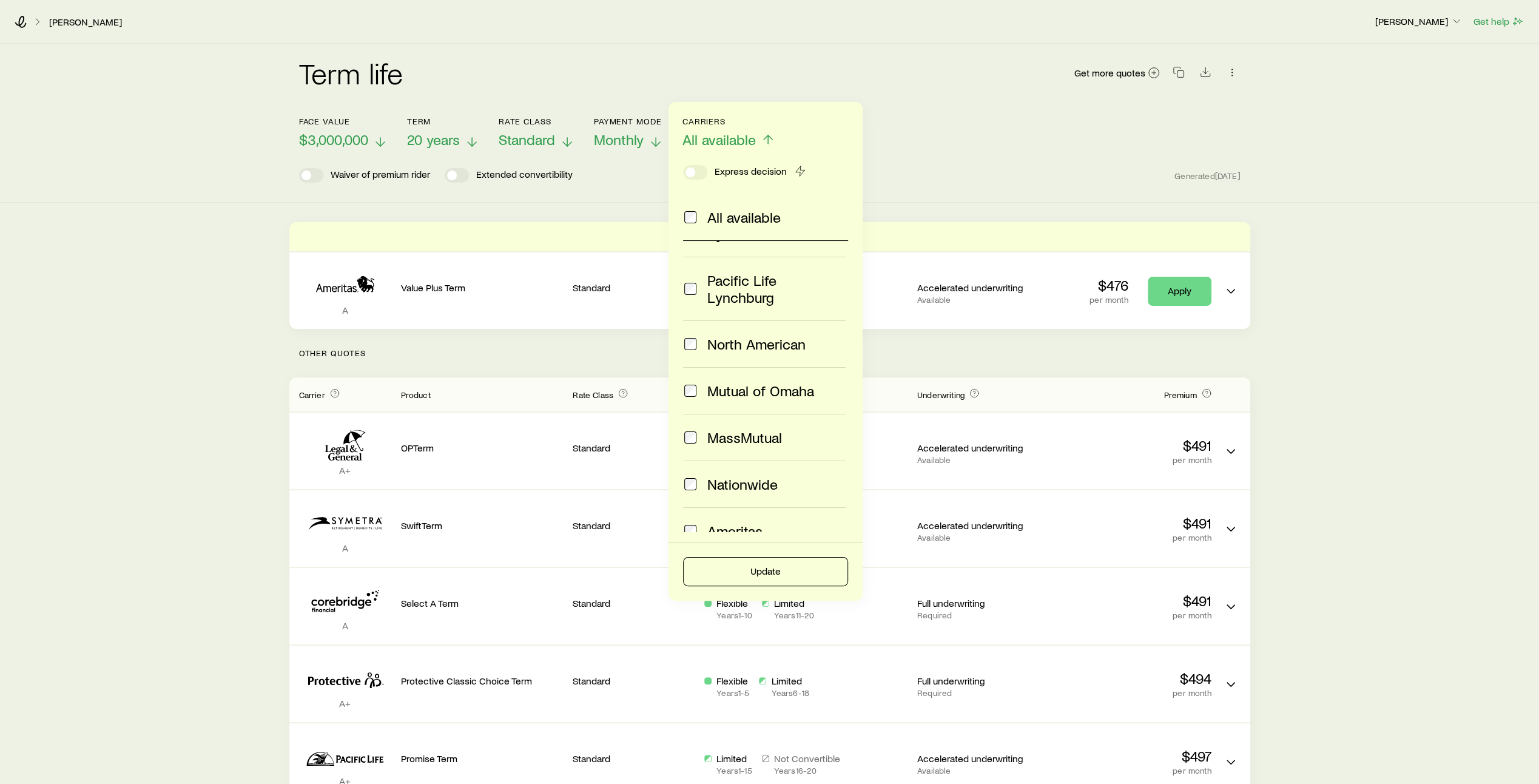
scroll to position [428, 0]
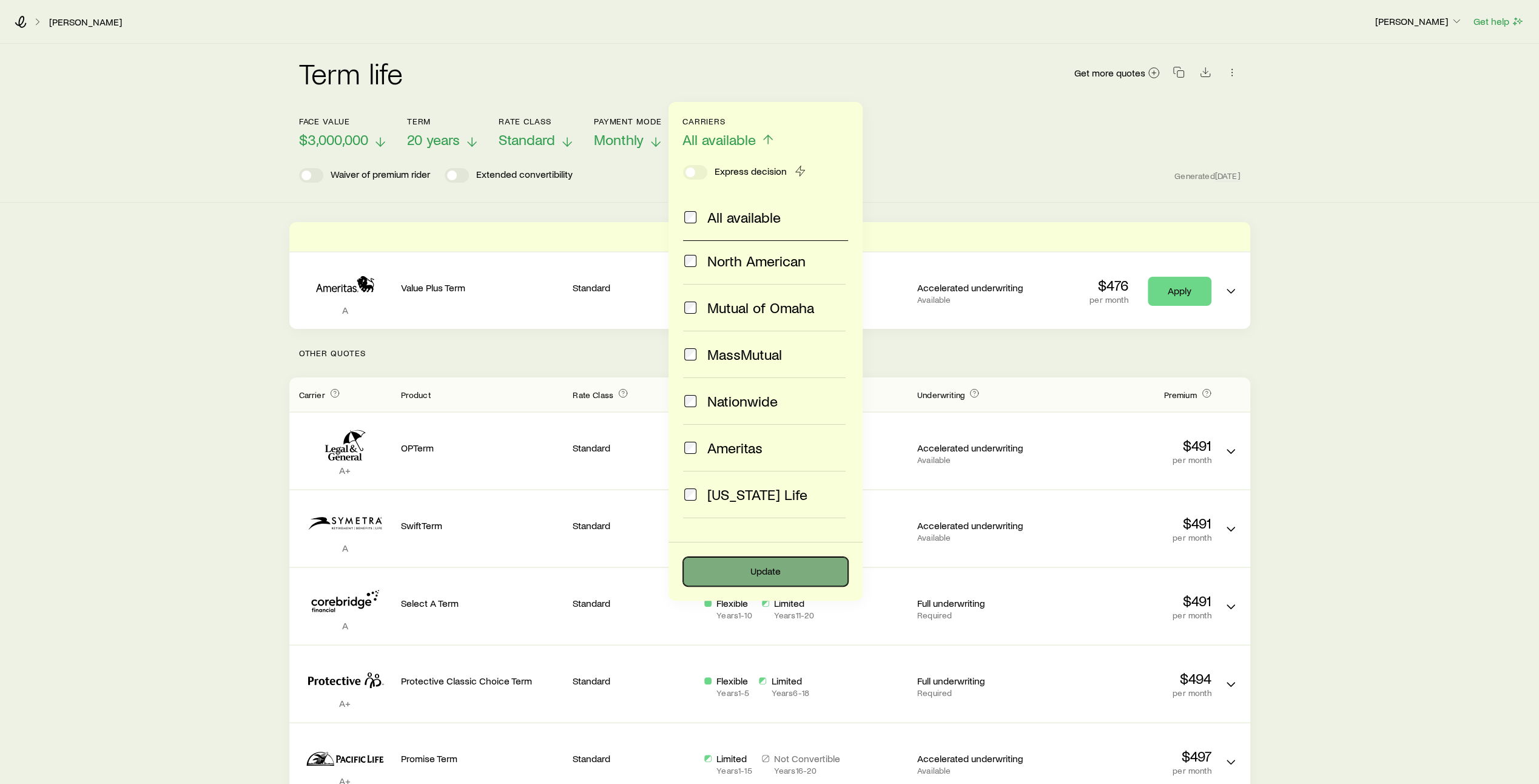
click at [764, 569] on button "Update" at bounding box center [766, 572] width 165 height 29
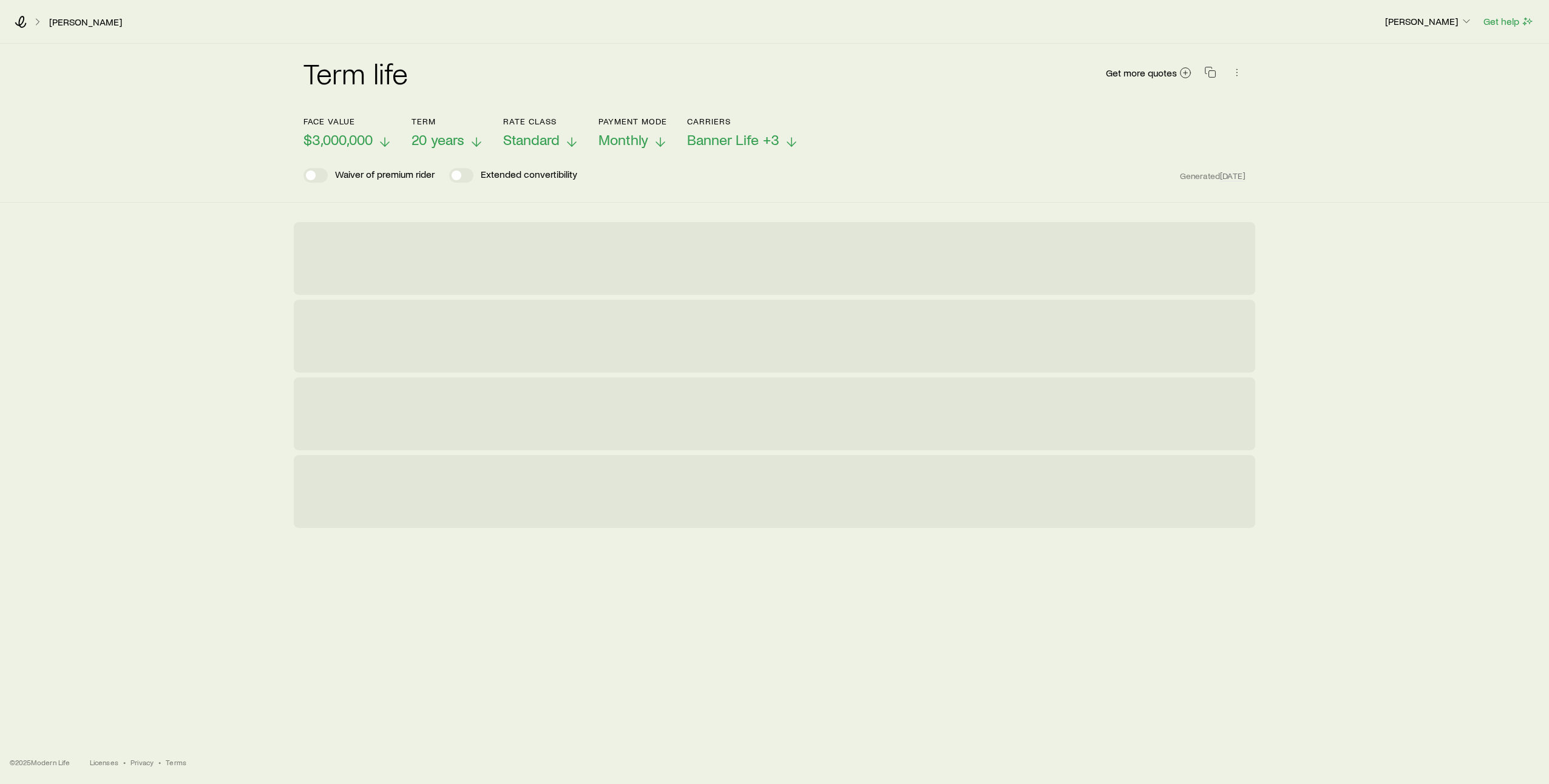
click at [765, 569] on div "Term life Get more quotes Face value $3,000,000 Term 20 years Rate Class Standa…" at bounding box center [774, 372] width 1549 height 658
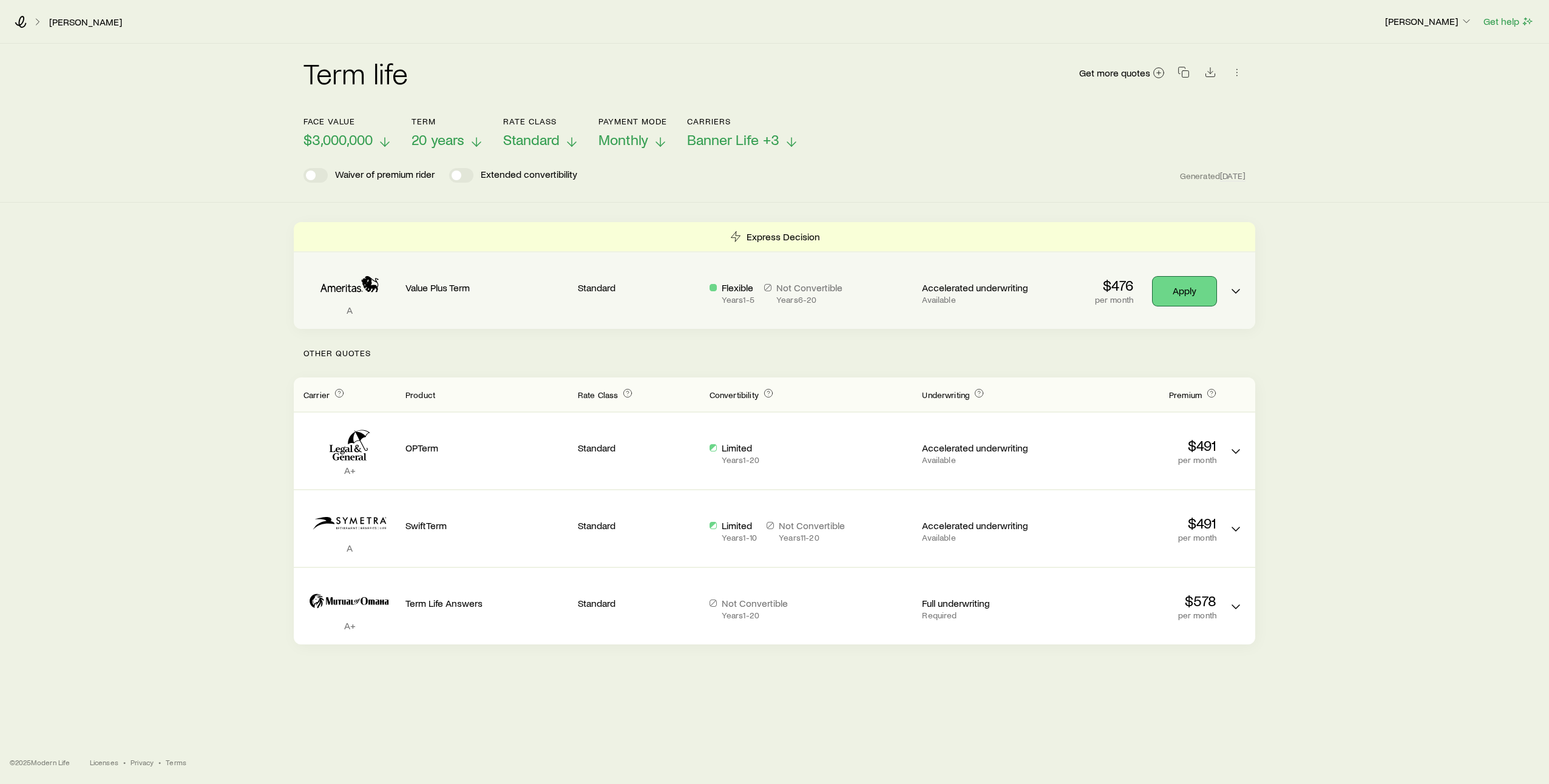
click at [1184, 293] on link "Apply" at bounding box center [1184, 291] width 63 height 29
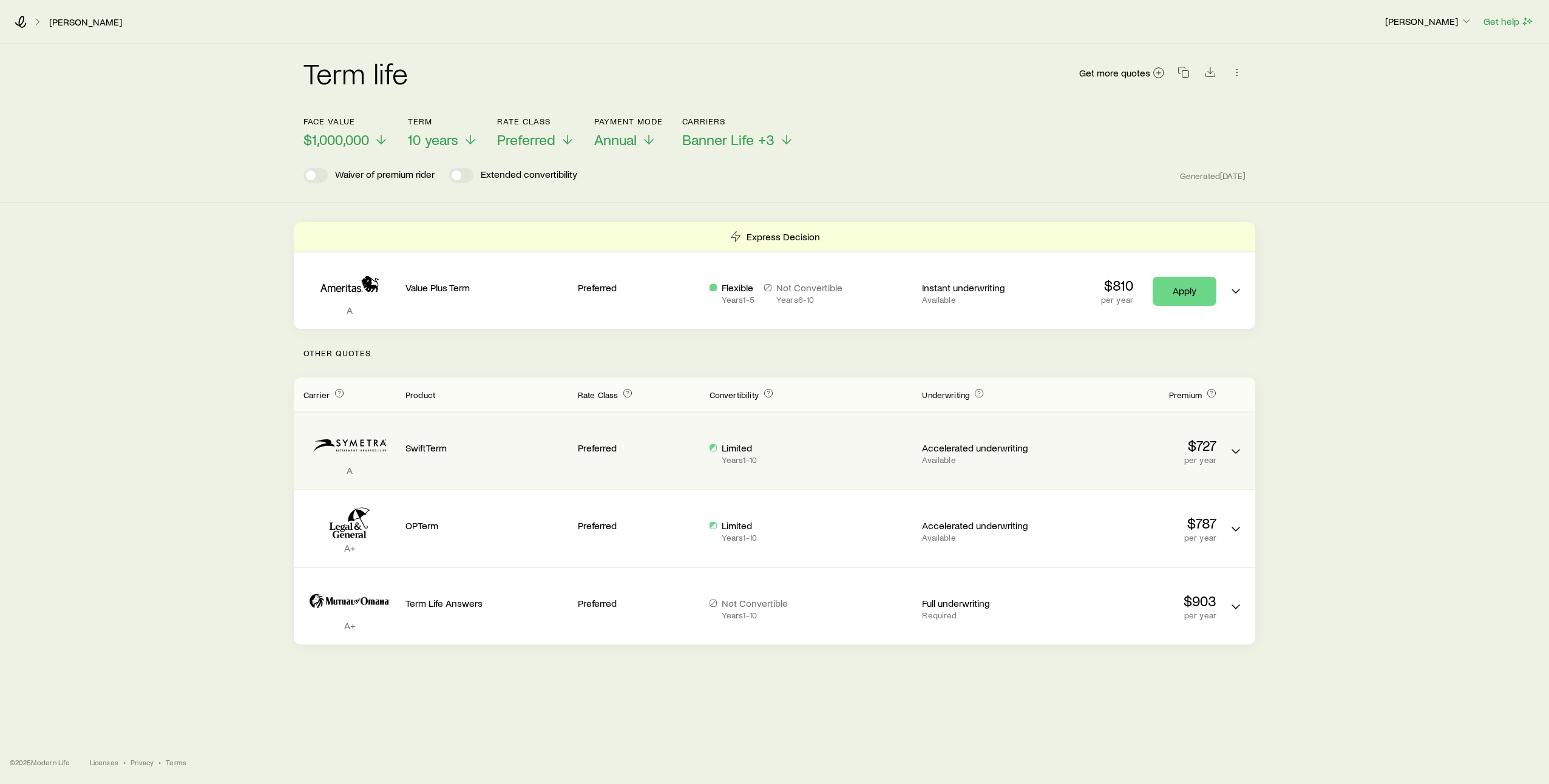
click at [840, 459] on div "Limited Years 1 - 10" at bounding box center [811, 453] width 203 height 23
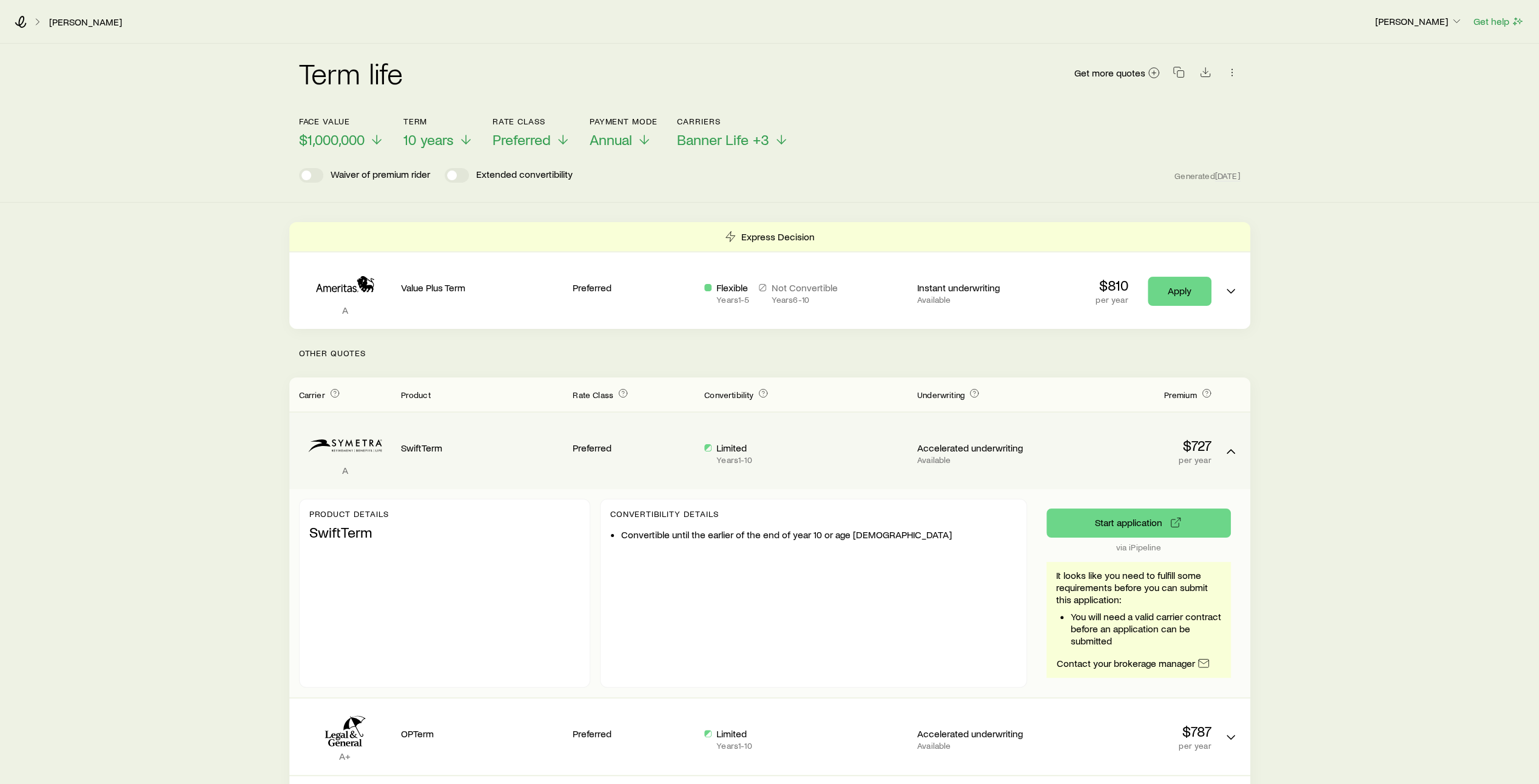
click at [831, 442] on div "Limited Years 1 - 10" at bounding box center [806, 453] width 203 height 23
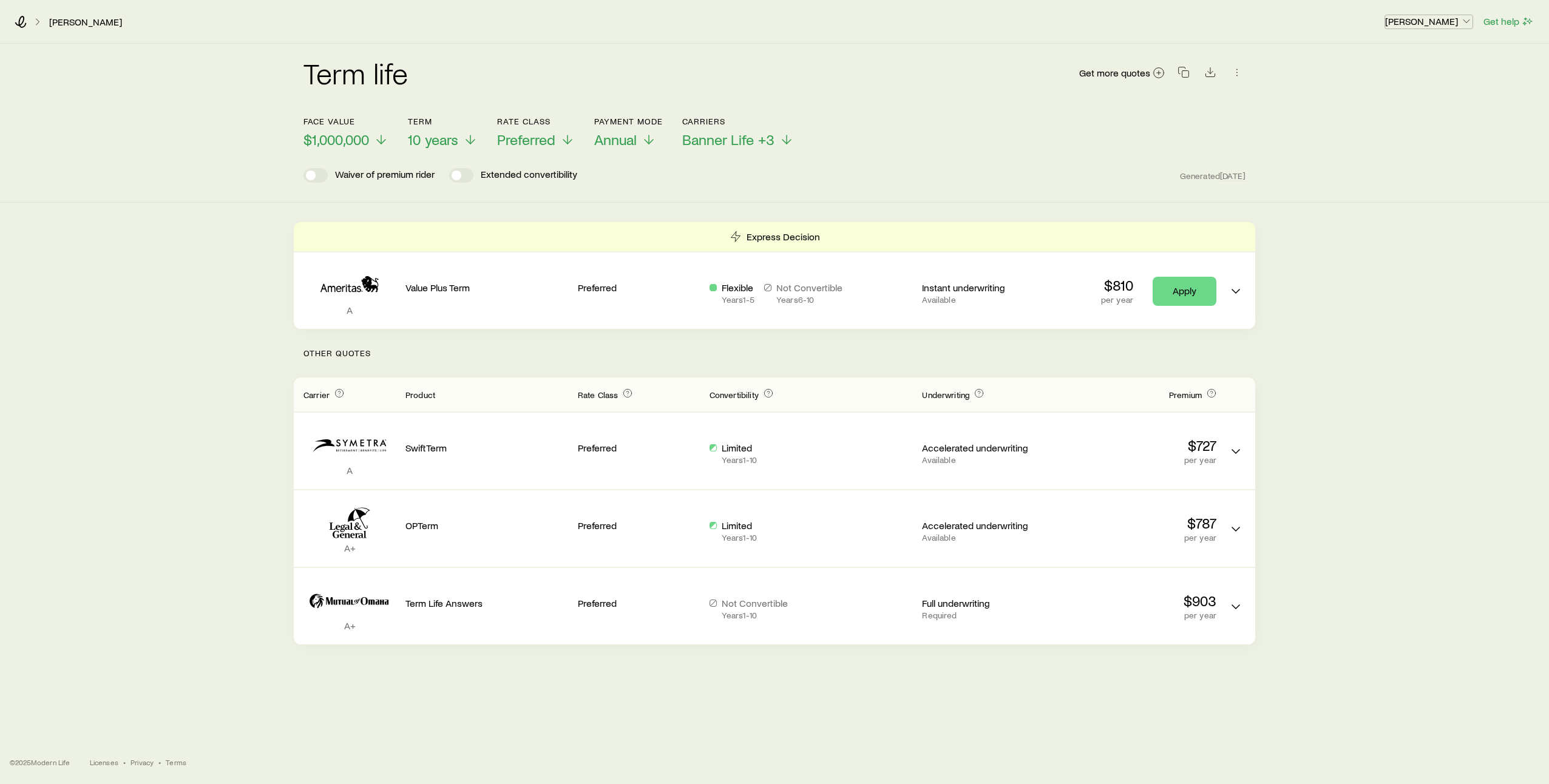
click at [1464, 22] on icon "button" at bounding box center [1466, 21] width 12 height 12
click at [18, 22] on icon at bounding box center [21, 22] width 11 height 12
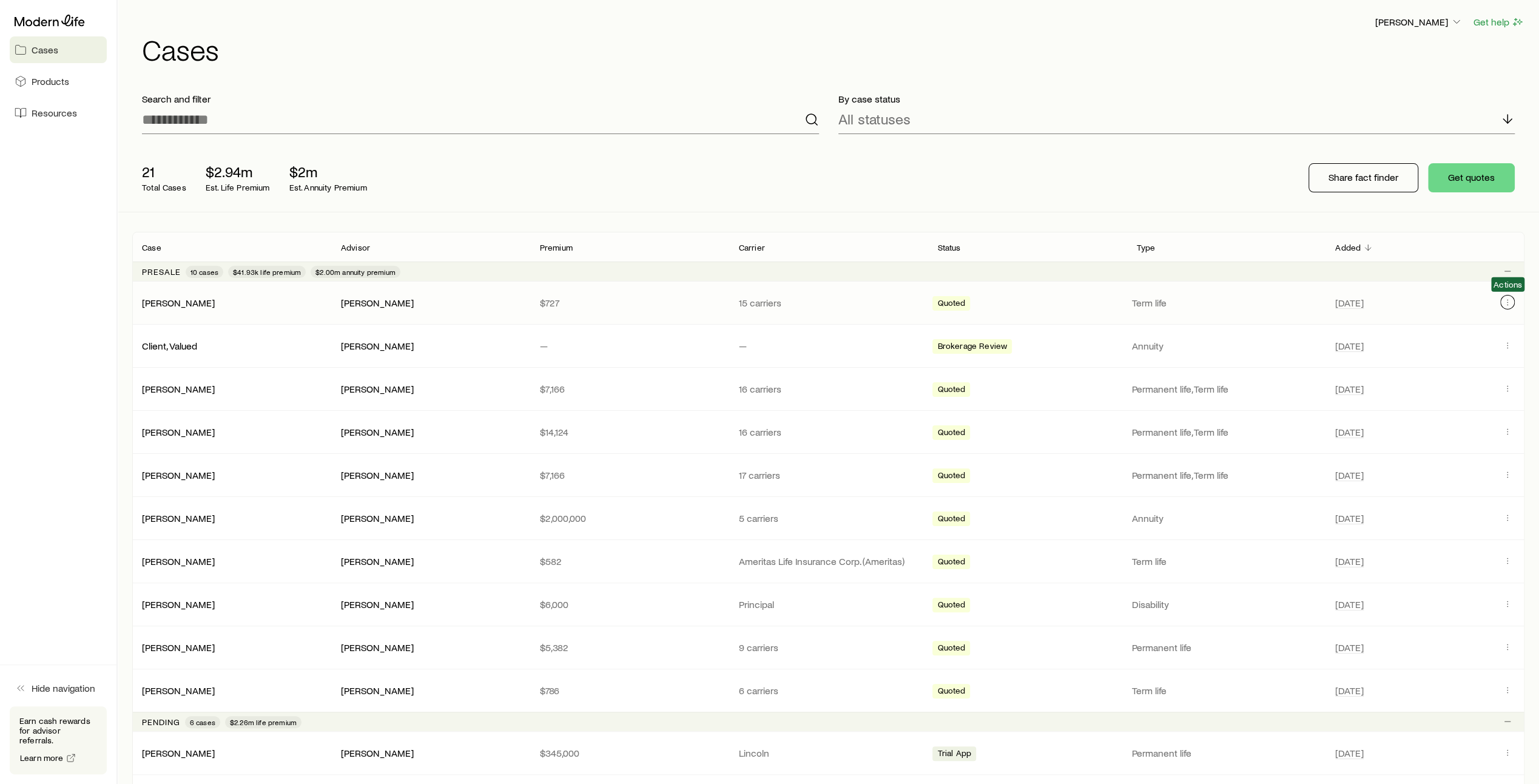
click at [1505, 306] on button "Client cases" at bounding box center [1507, 302] width 15 height 15
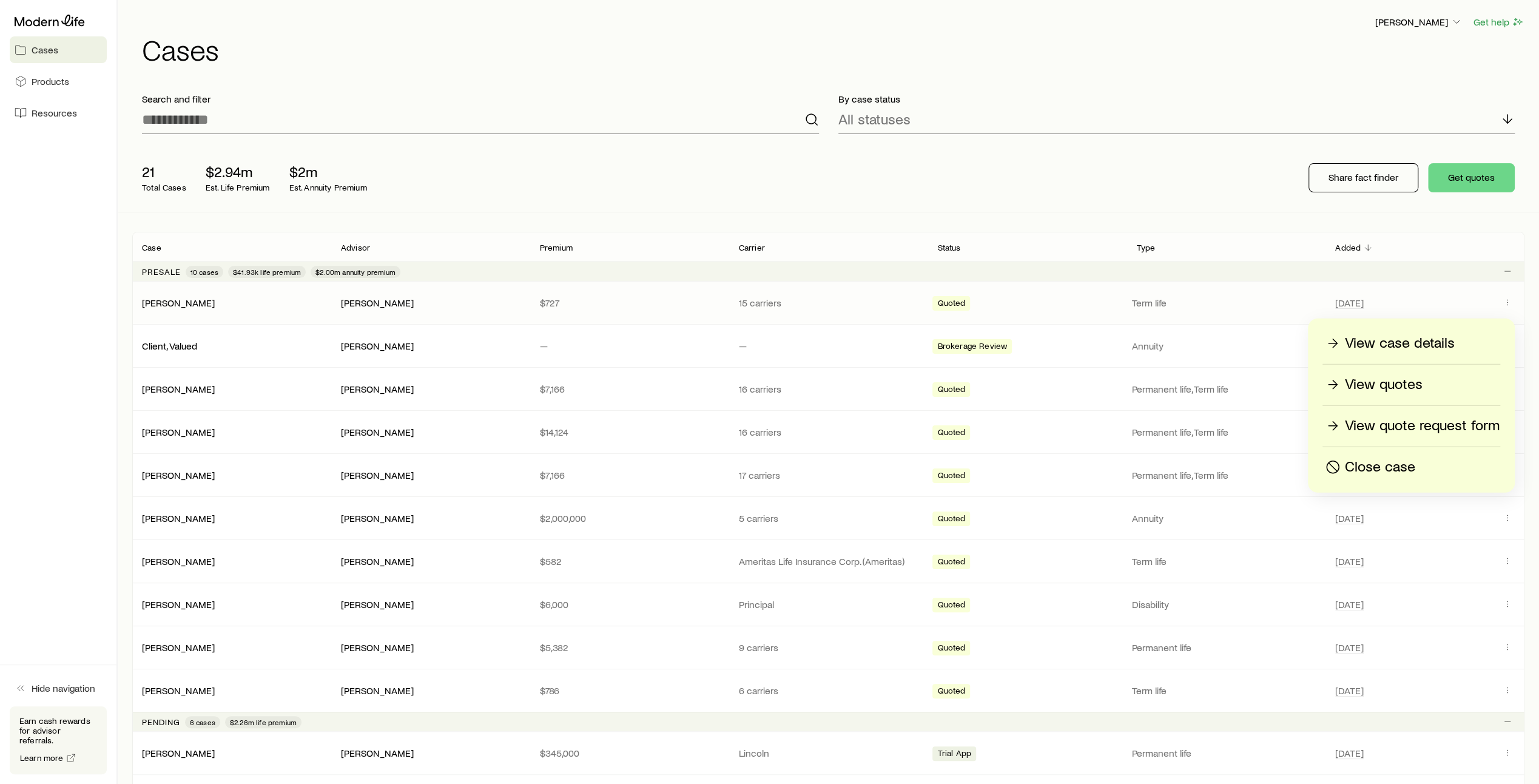
click at [1058, 304] on div "Quoted" at bounding box center [1027, 303] width 190 height 16
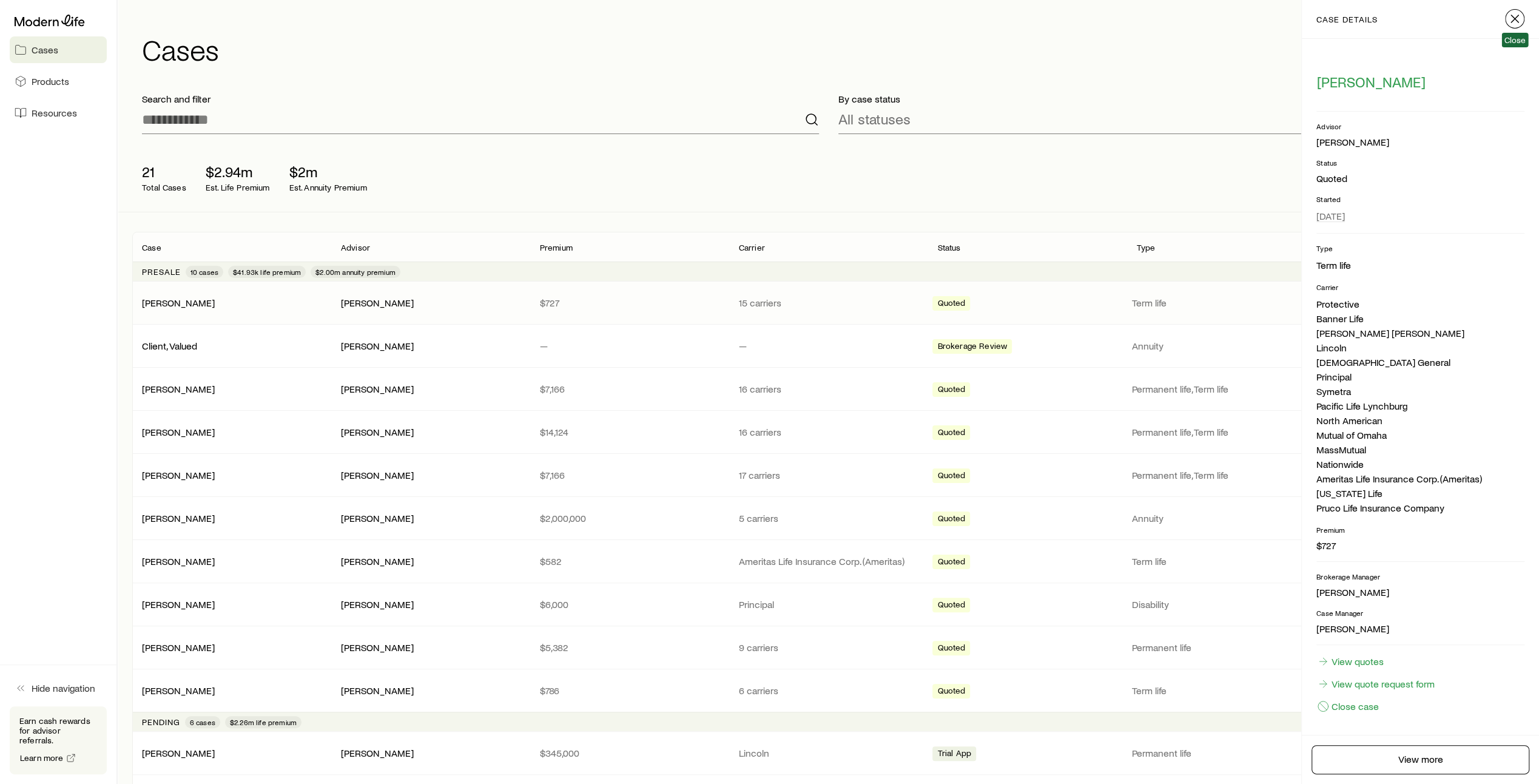
click at [1515, 21] on icon "button" at bounding box center [1515, 18] width 15 height 15
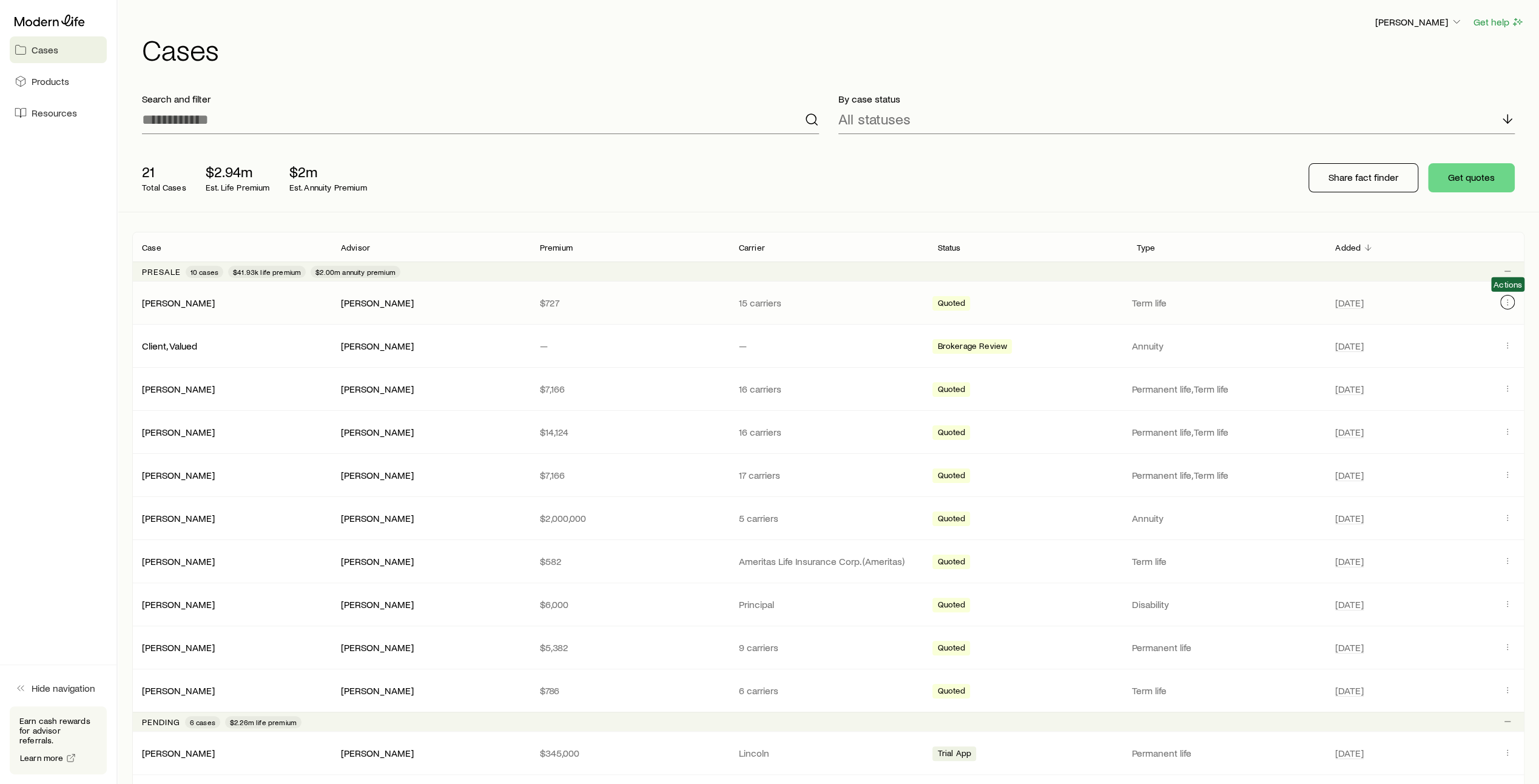
click at [1509, 303] on icon "Client cases" at bounding box center [1508, 302] width 10 height 10
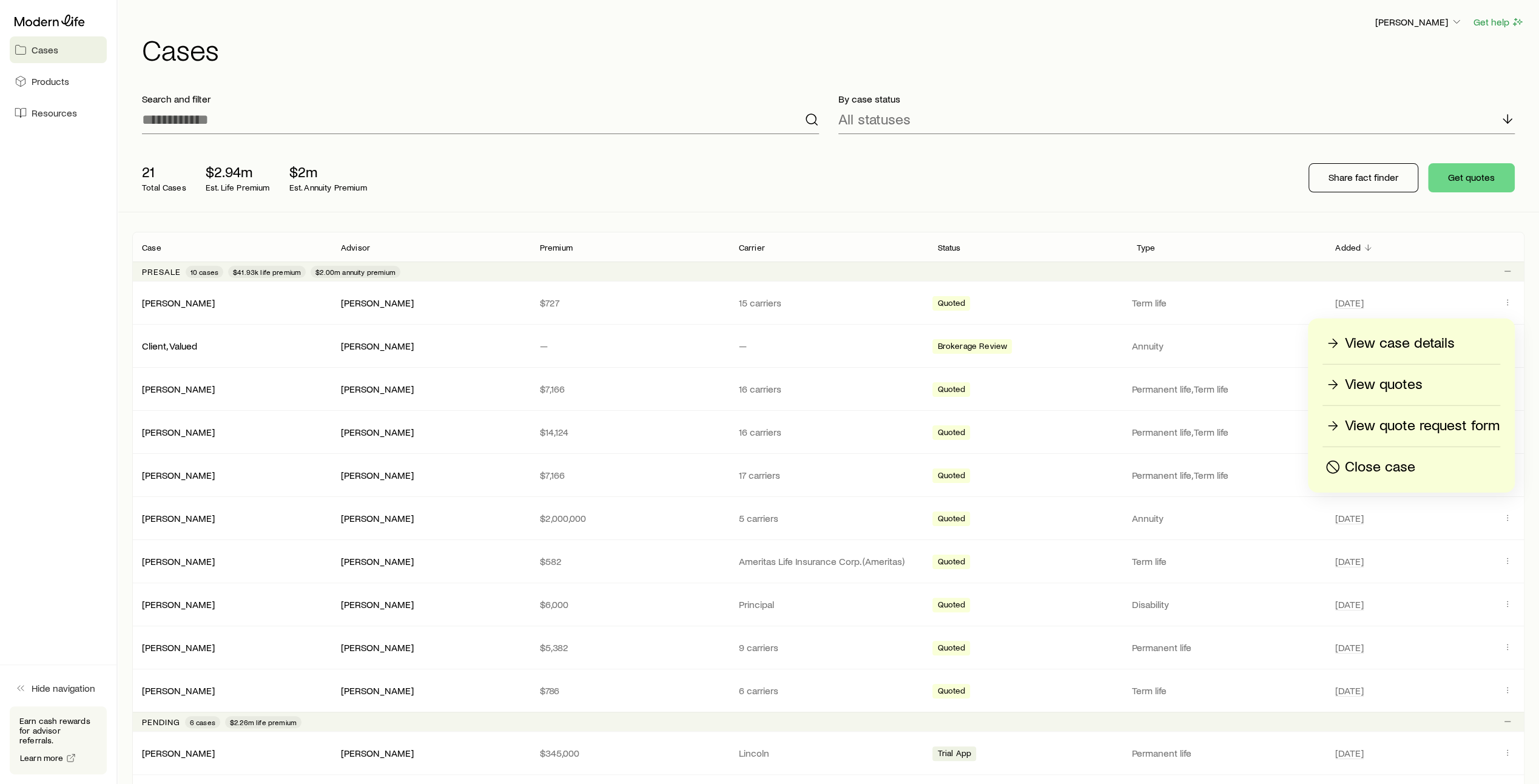
click at [1368, 381] on p "View quotes" at bounding box center [1384, 384] width 78 height 19
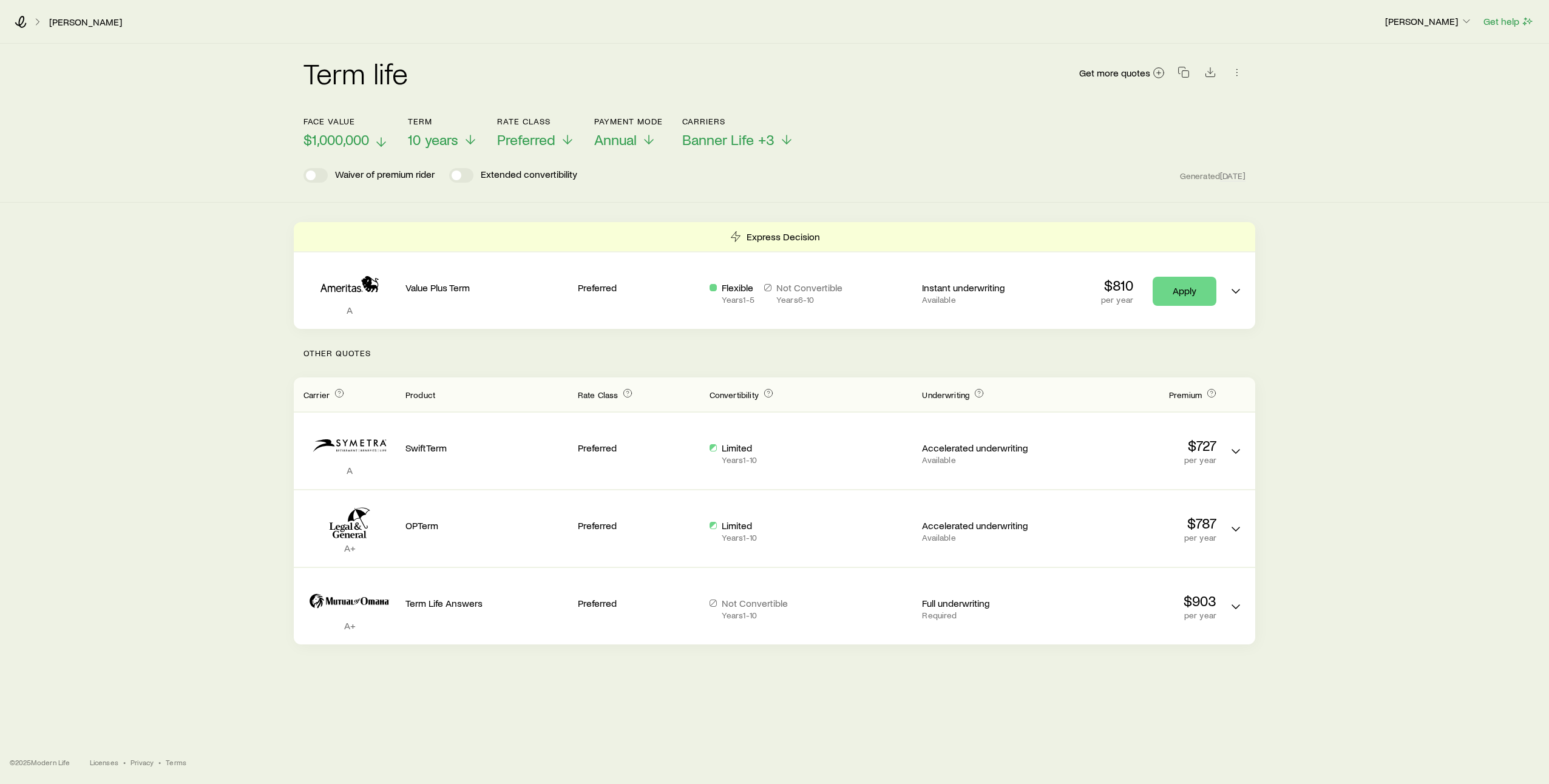
click at [380, 142] on icon at bounding box center [381, 141] width 15 height 15
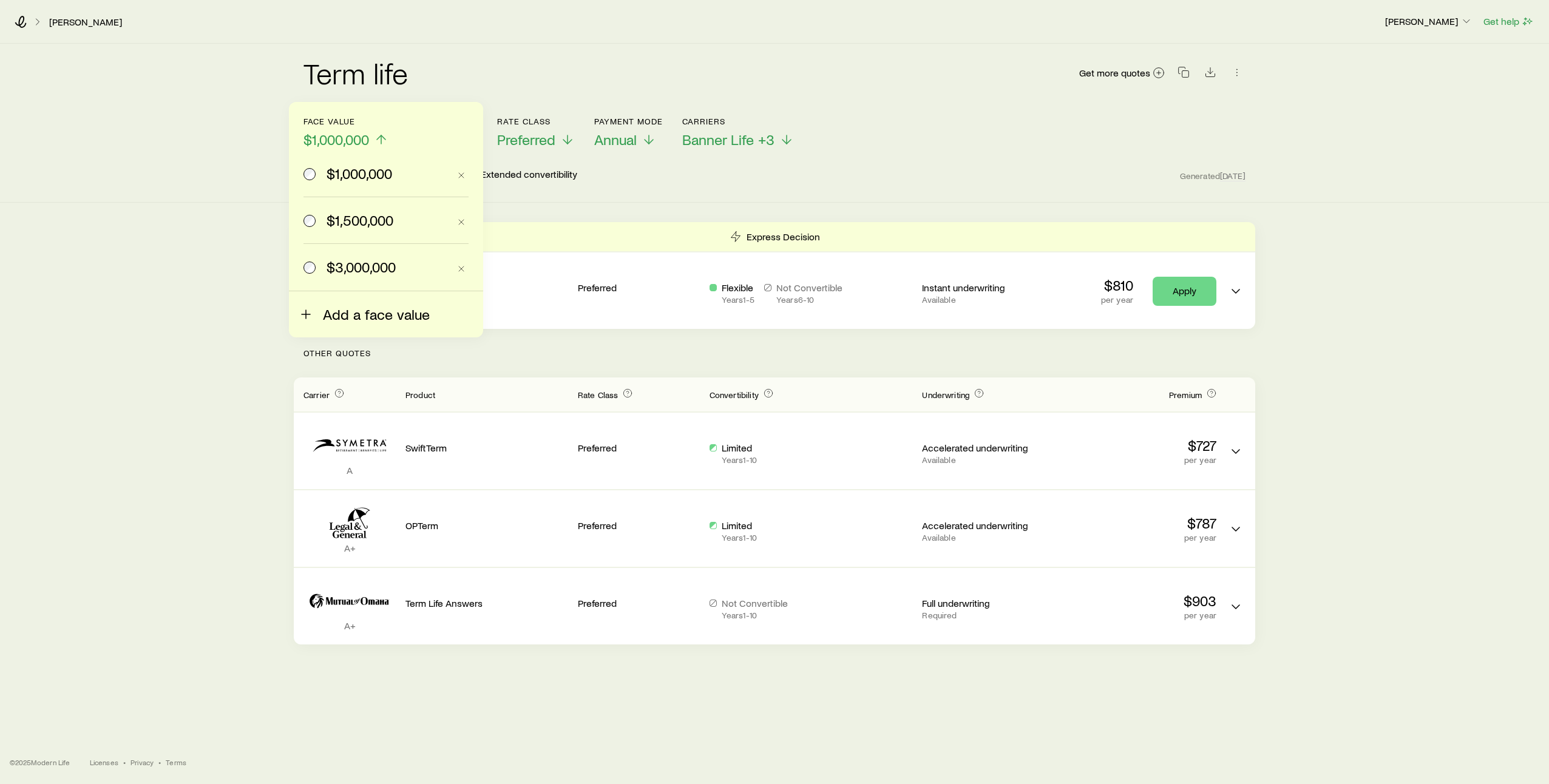
click at [347, 316] on span "Add a face value" at bounding box center [376, 314] width 107 height 17
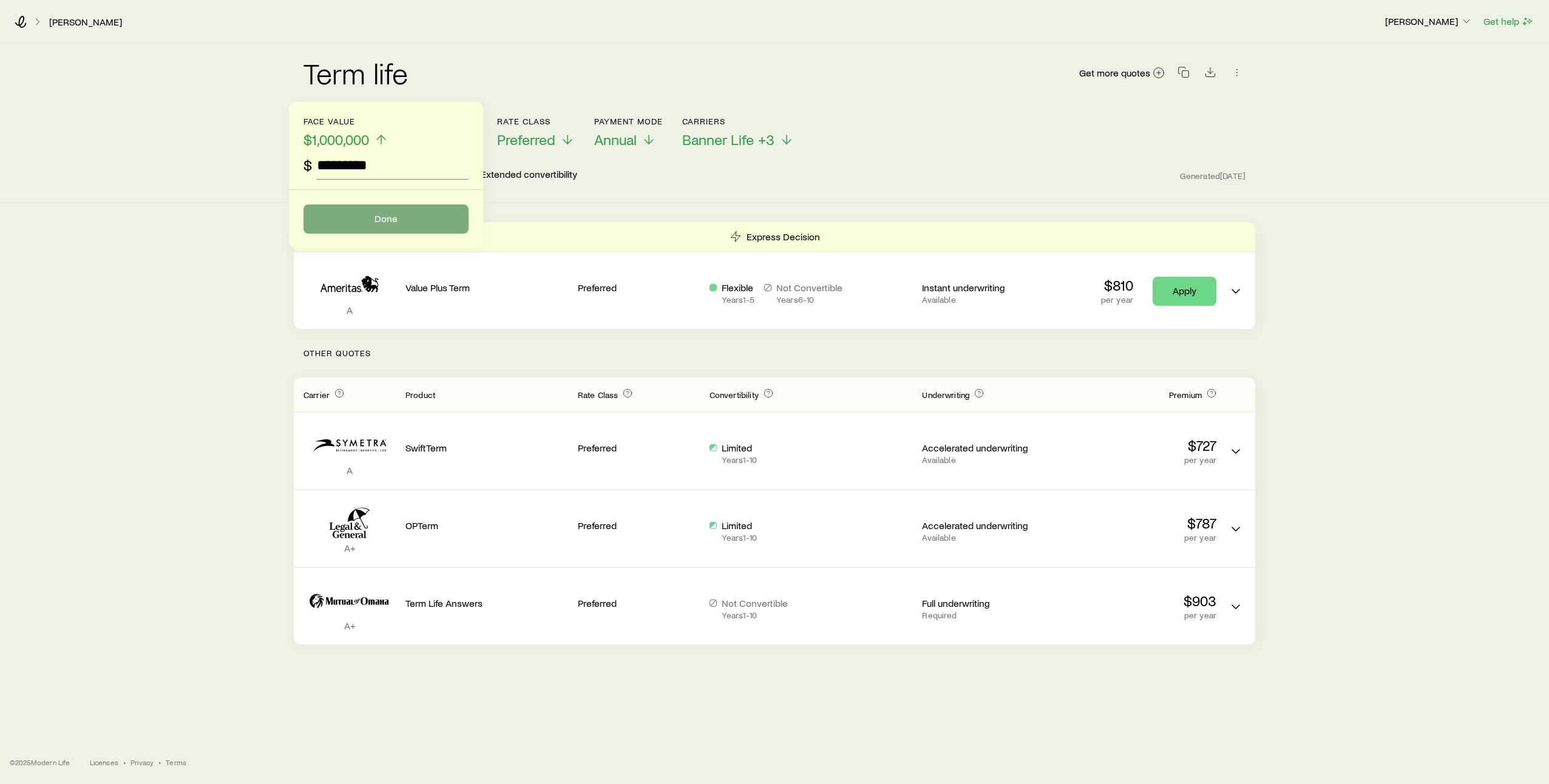
type input "*********"
click at [375, 216] on button "Done" at bounding box center [386, 219] width 165 height 29
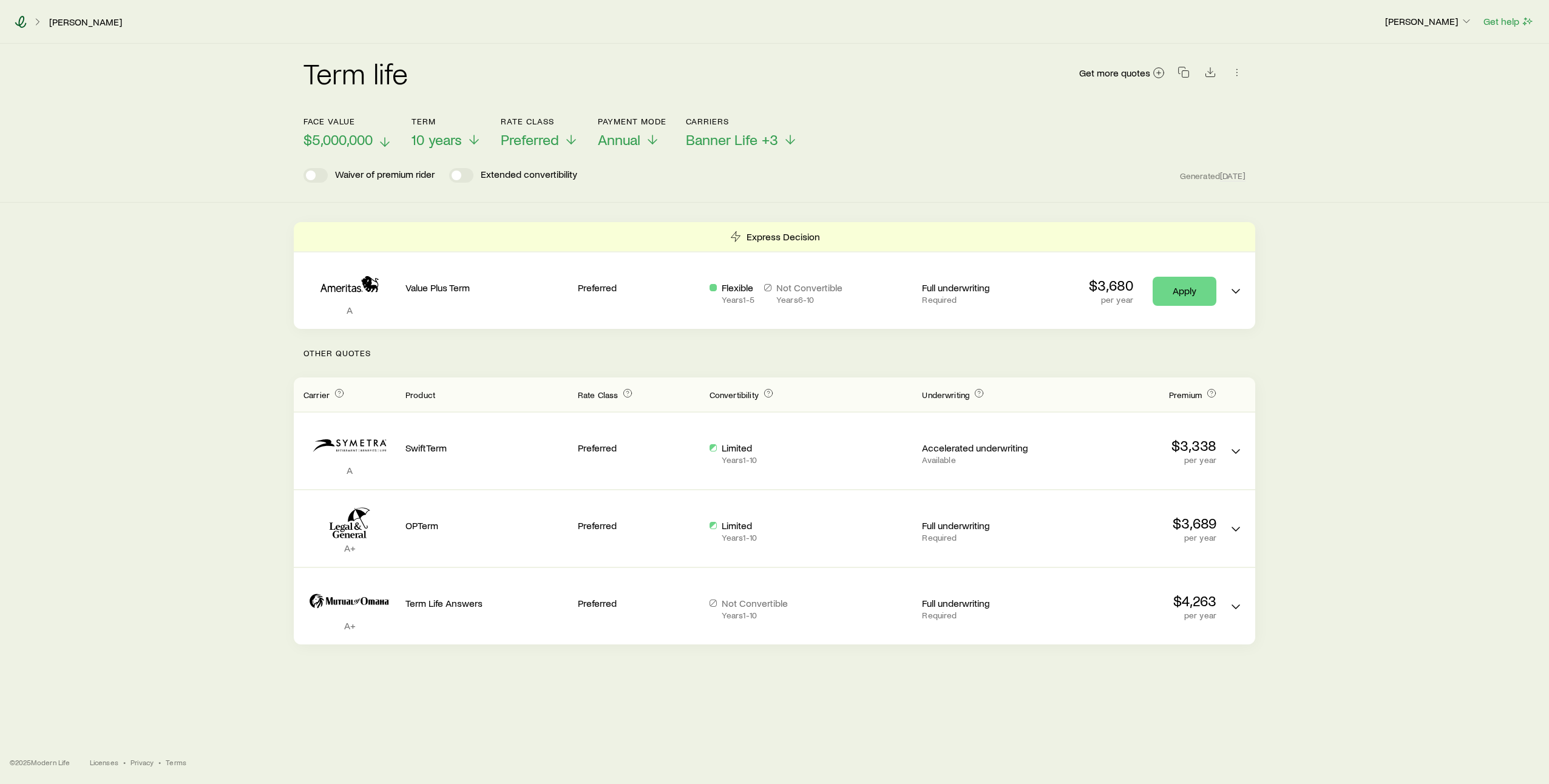
click at [23, 24] on icon at bounding box center [21, 22] width 12 height 12
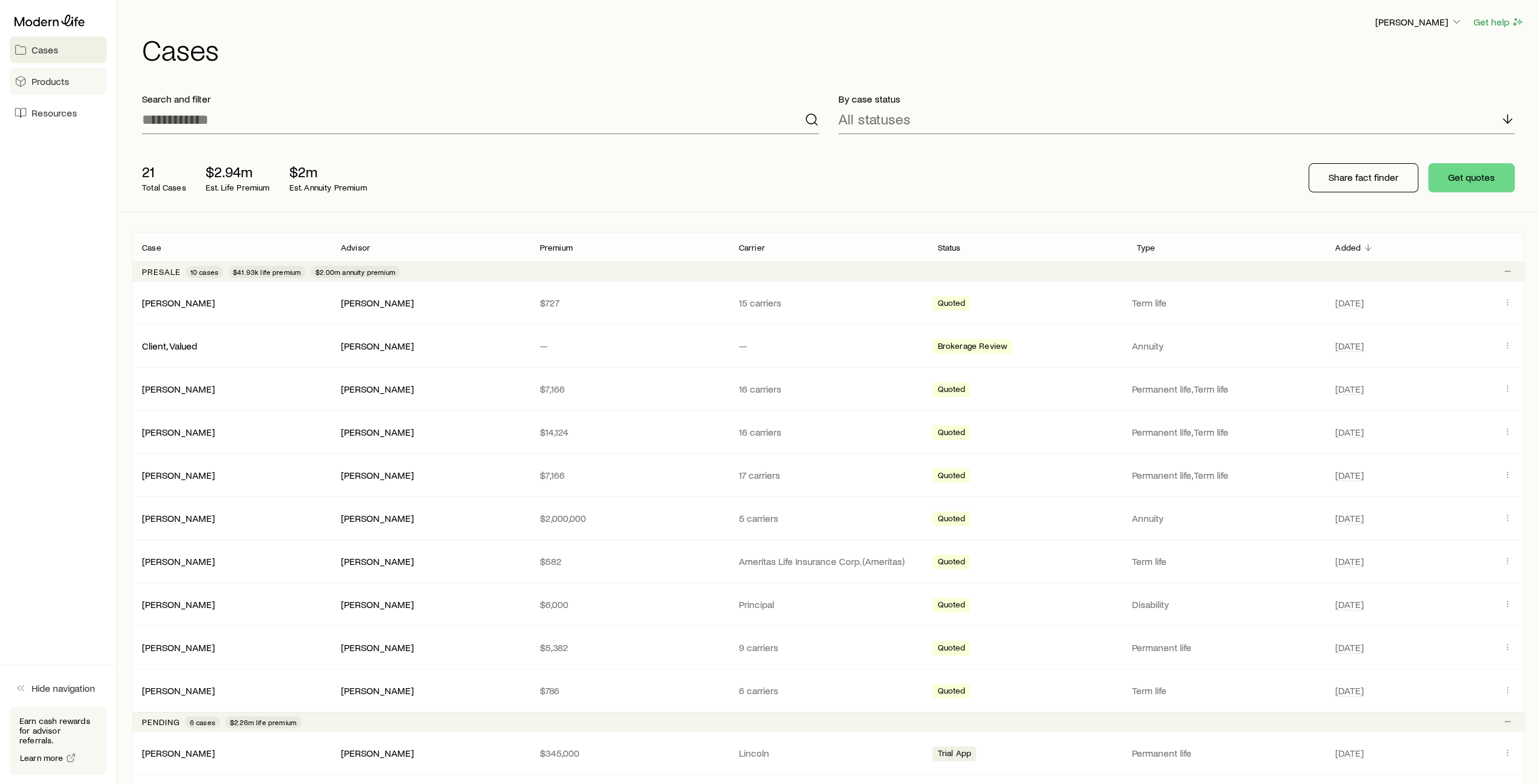
click at [47, 78] on span "Products" at bounding box center [50, 81] width 37 height 12
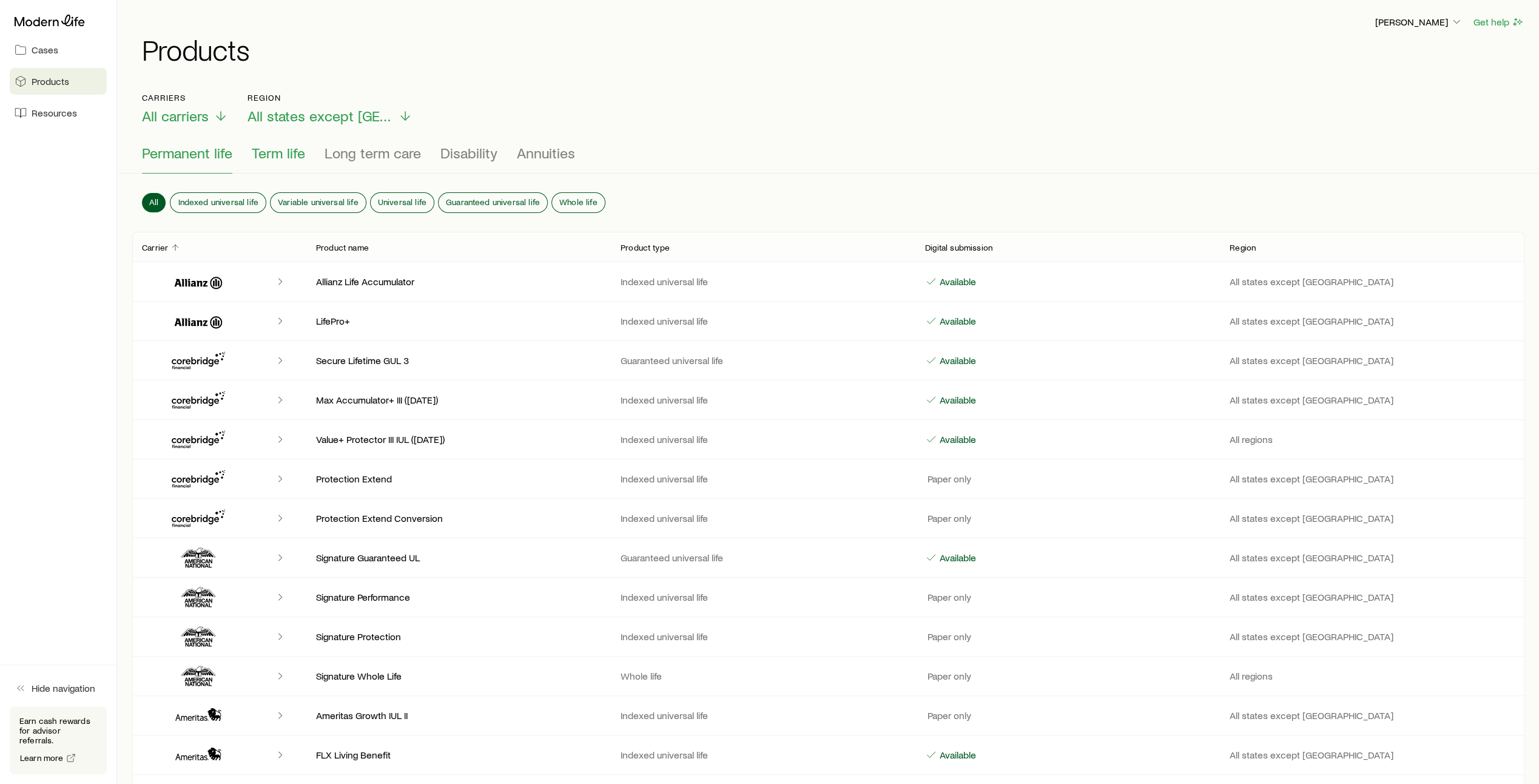
click at [283, 154] on span "Term life" at bounding box center [278, 153] width 53 height 17
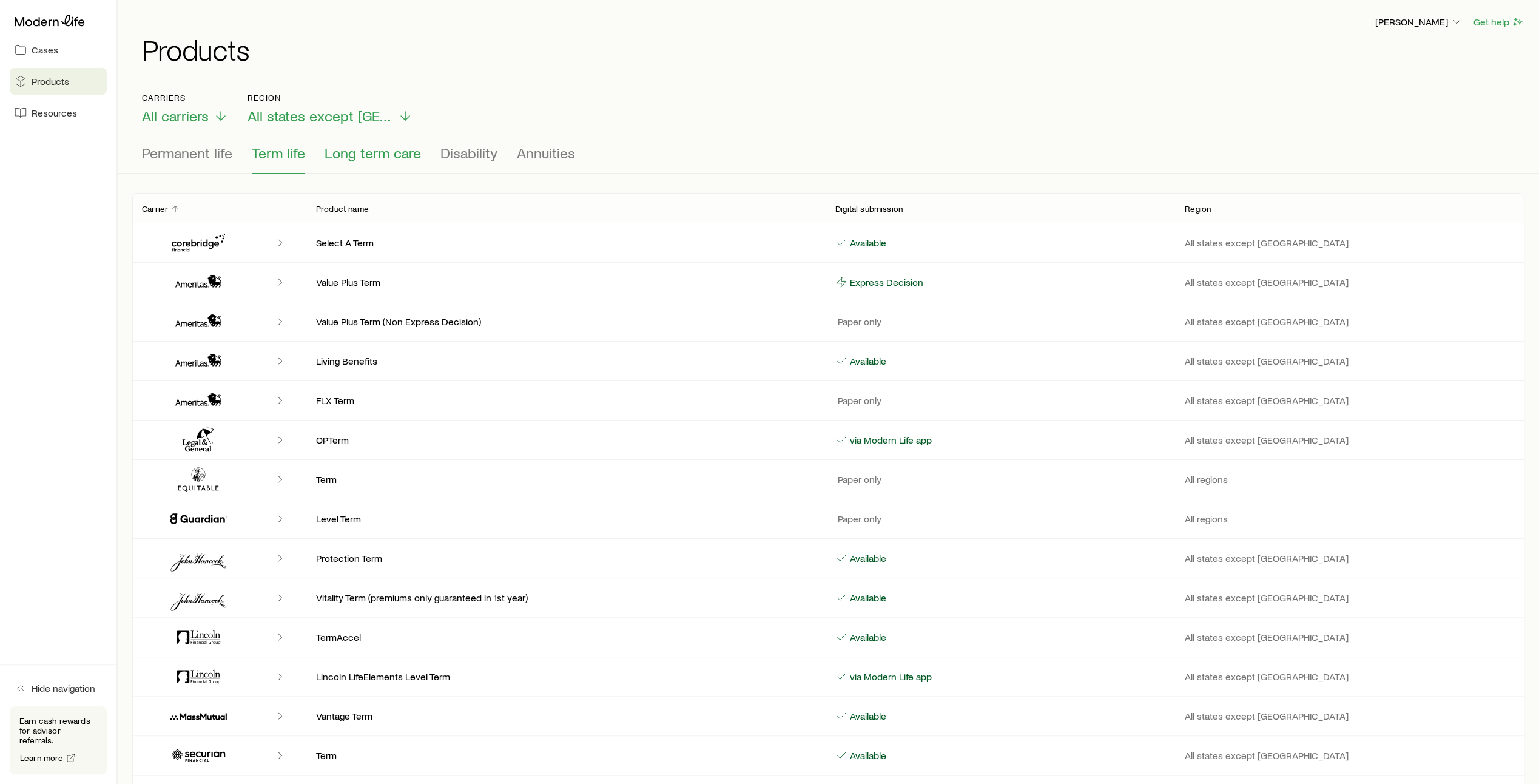
click at [381, 154] on span "Long term care" at bounding box center [373, 153] width 96 height 17
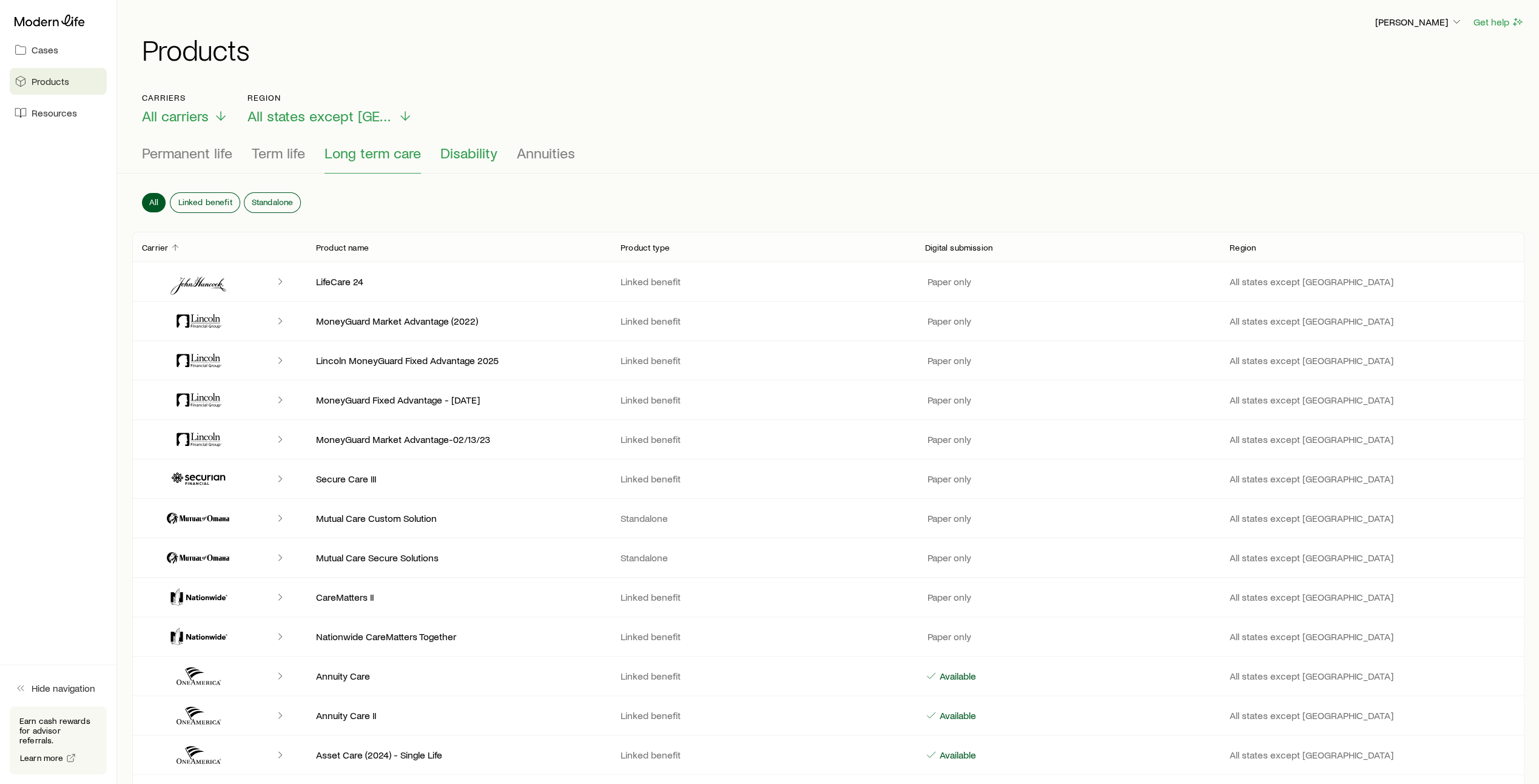
click at [470, 154] on span "Disability" at bounding box center [468, 153] width 57 height 17
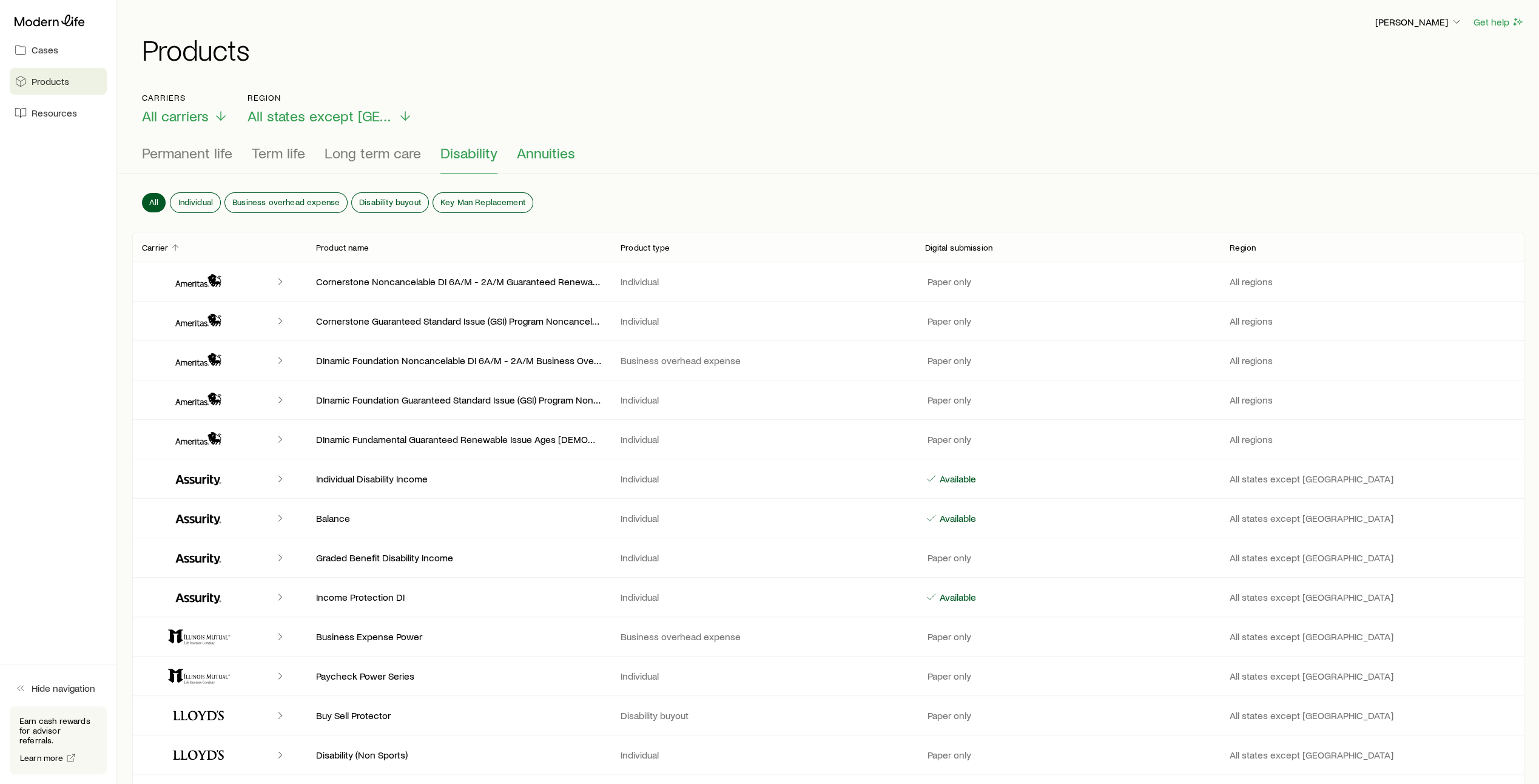
click at [545, 157] on span "Annuities" at bounding box center [546, 153] width 58 height 17
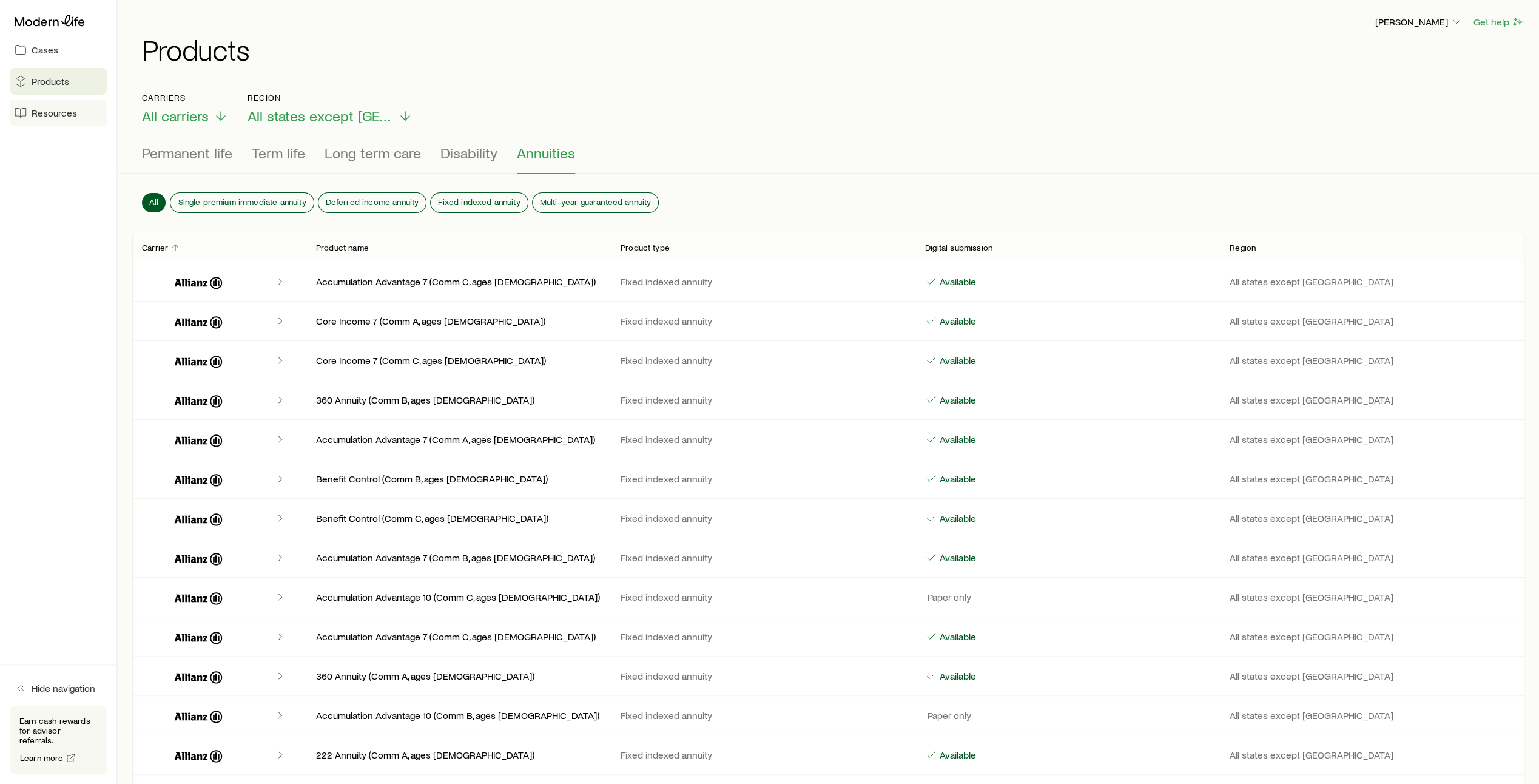
click at [54, 113] on span "Resources" at bounding box center [54, 113] width 46 height 12
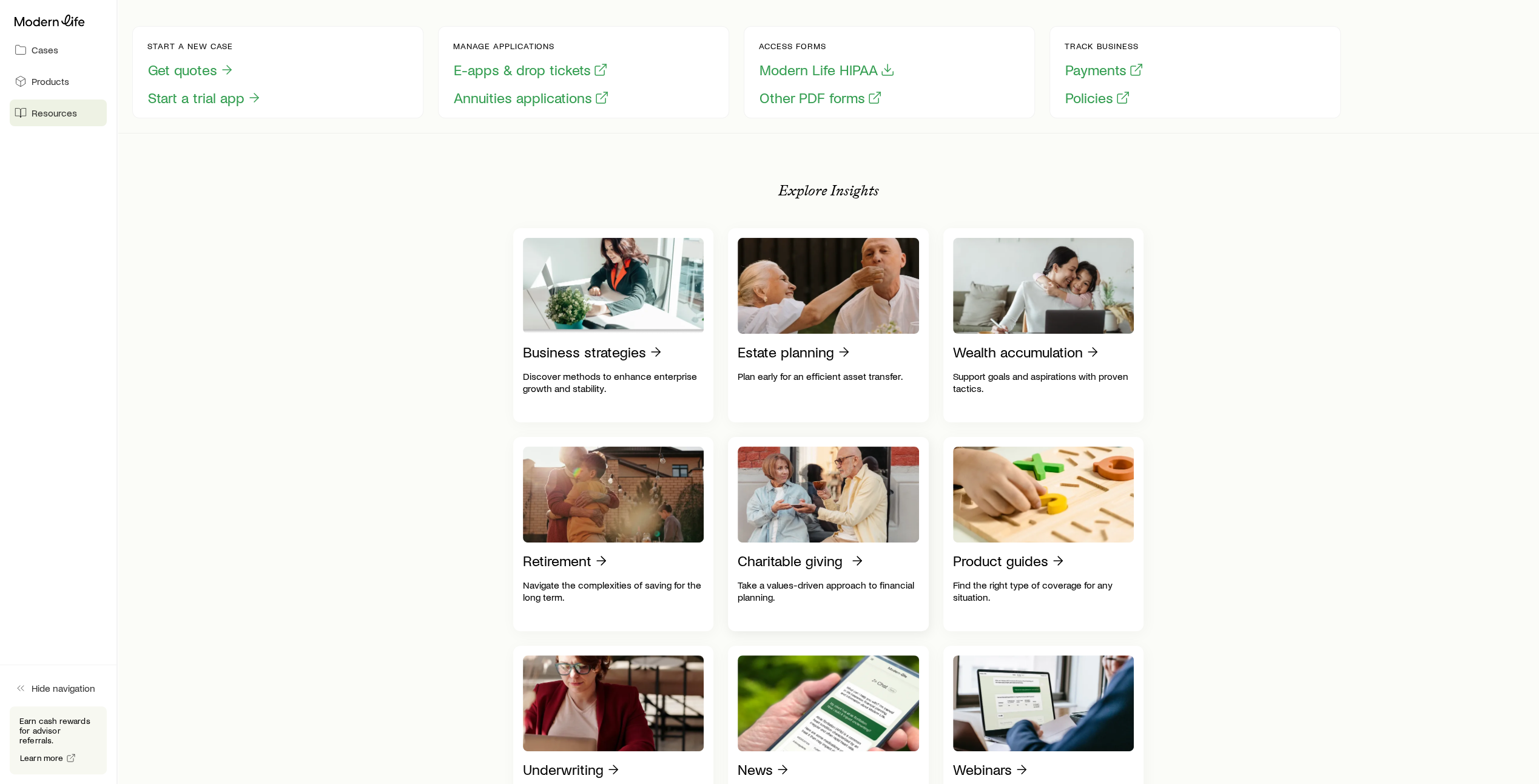
scroll to position [71, 0]
click at [801, 361] on p "Estate planning" at bounding box center [786, 352] width 96 height 17
